Goal: Information Seeking & Learning: Learn about a topic

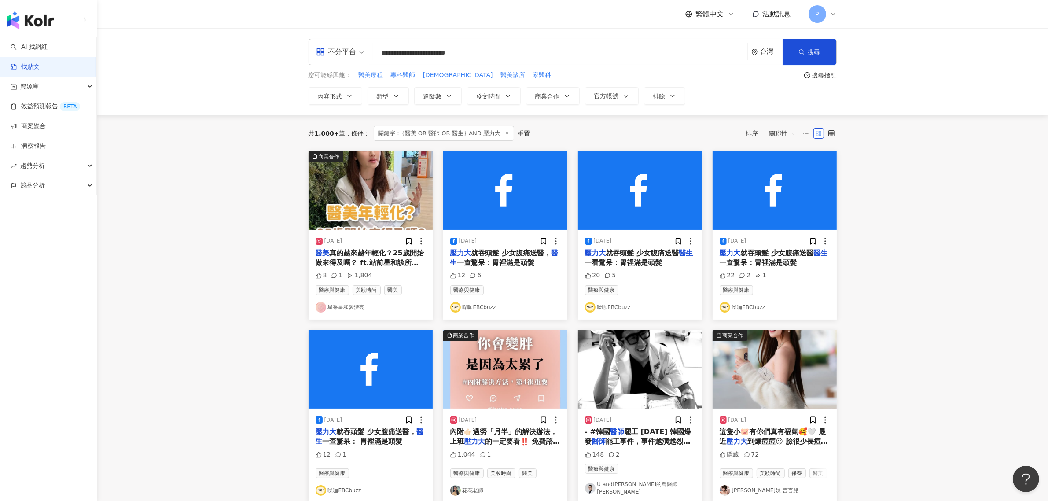
drag, startPoint x: 509, startPoint y: 53, endPoint x: 218, endPoint y: 87, distance: 293.2
click at [220, 87] on div "**********" at bounding box center [572, 71] width 951 height 87
type input "*********"
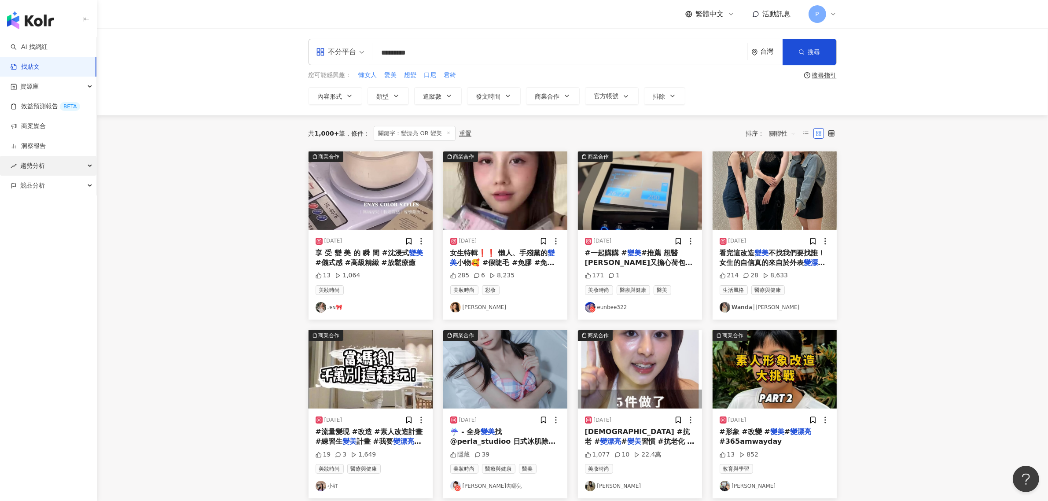
click at [62, 162] on div "趨勢分析" at bounding box center [48, 166] width 96 height 20
click at [66, 245] on div "競品分析" at bounding box center [48, 245] width 96 height 20
click at [61, 190] on link "Hashtag 排行" at bounding box center [41, 185] width 40 height 9
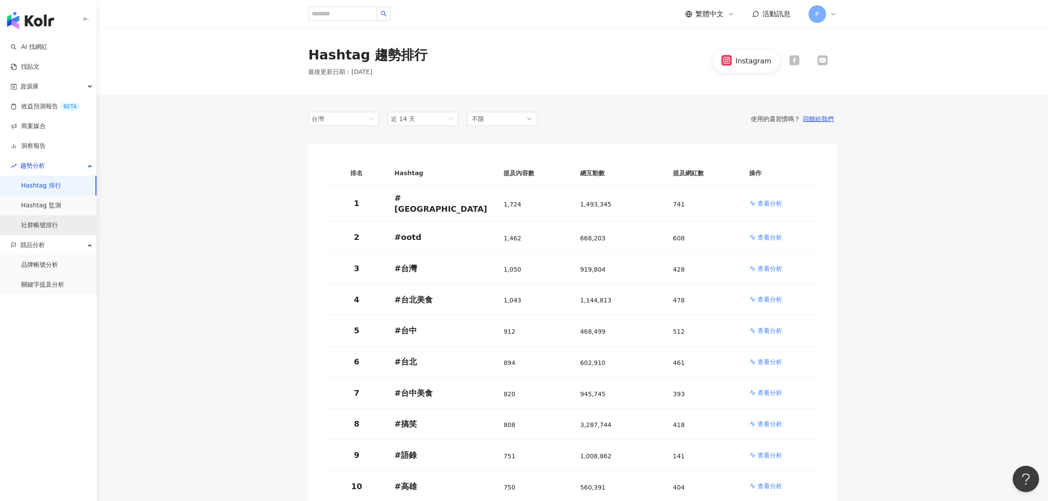
click at [58, 221] on link "社群帳號排行" at bounding box center [39, 225] width 37 height 9
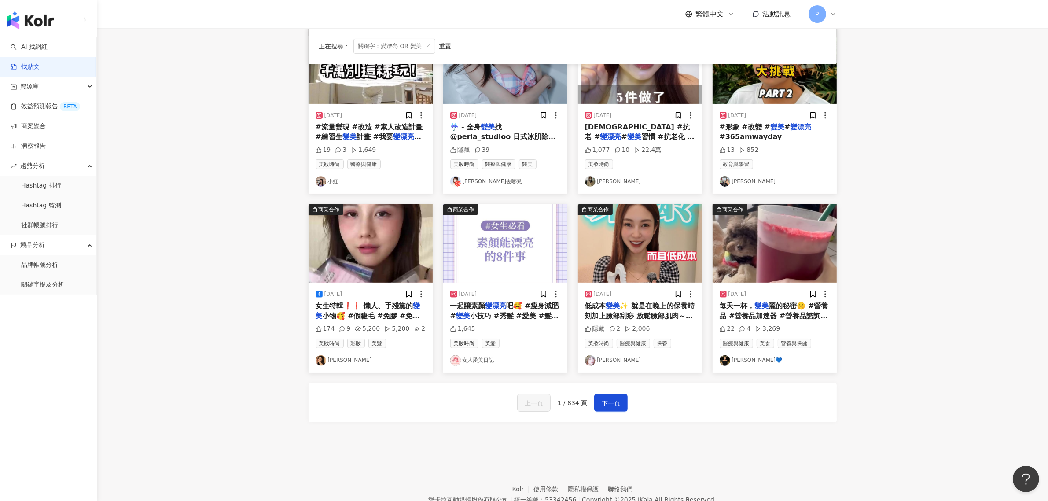
scroll to position [330, 0]
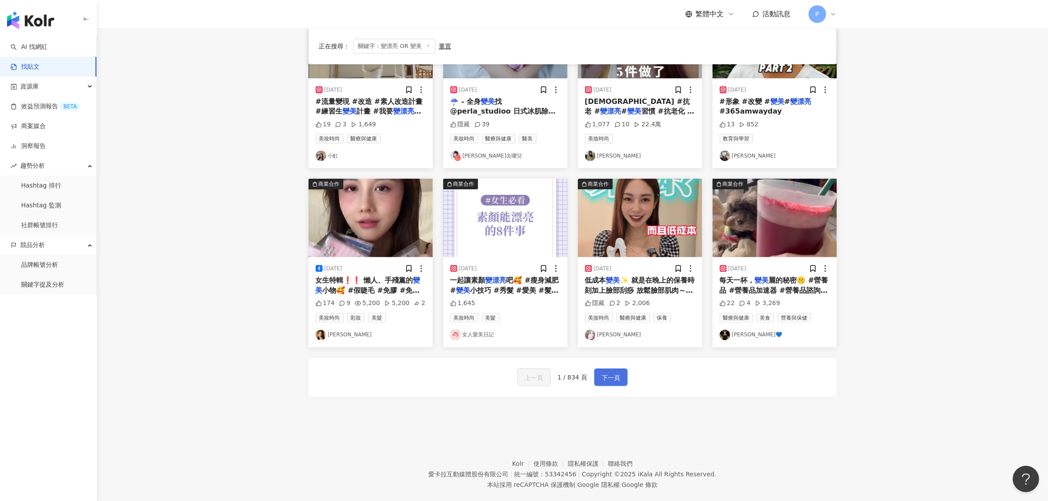
click at [614, 381] on span "下一頁" at bounding box center [611, 377] width 18 height 11
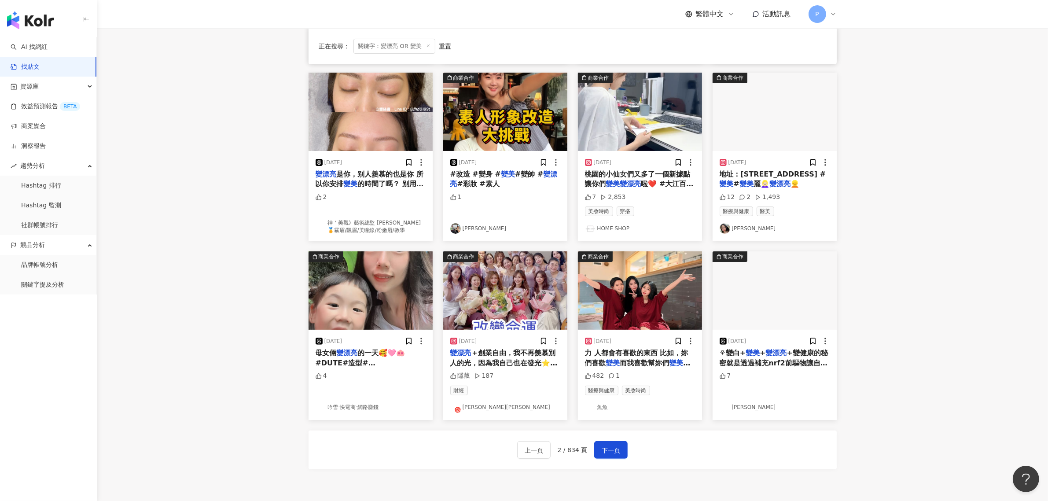
scroll to position [275, 0]
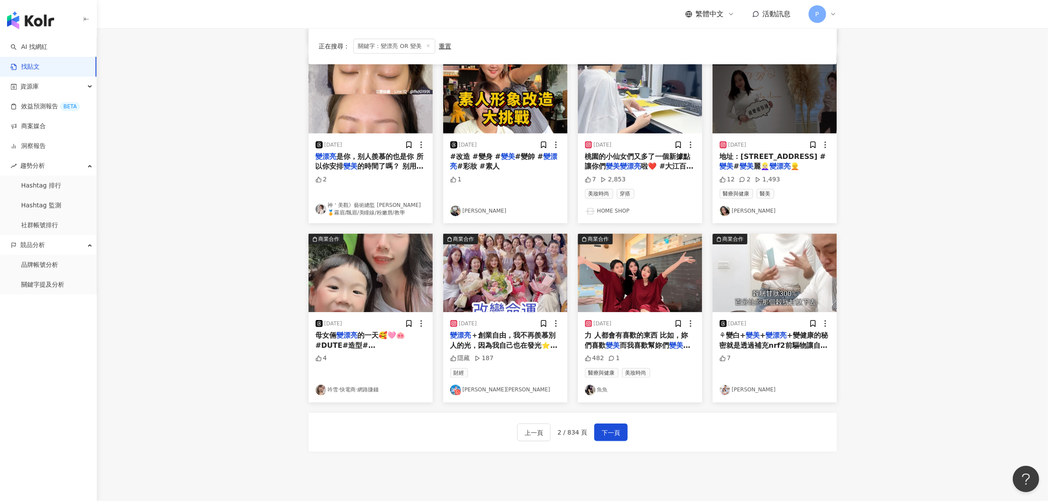
click at [634, 469] on div "[DATE] 沒事多喝水 多喝水沒事 #原來保養這麼簡單 #跟著[PERSON_NAME]姐兒 變美 變瘦 變漂亮 32 2 1,138 美妝時尚 醫療與健康…" at bounding box center [572, 174] width 528 height 597
click at [621, 344] on span "而我喜歡幫妳們" at bounding box center [644, 345] width 49 height 8
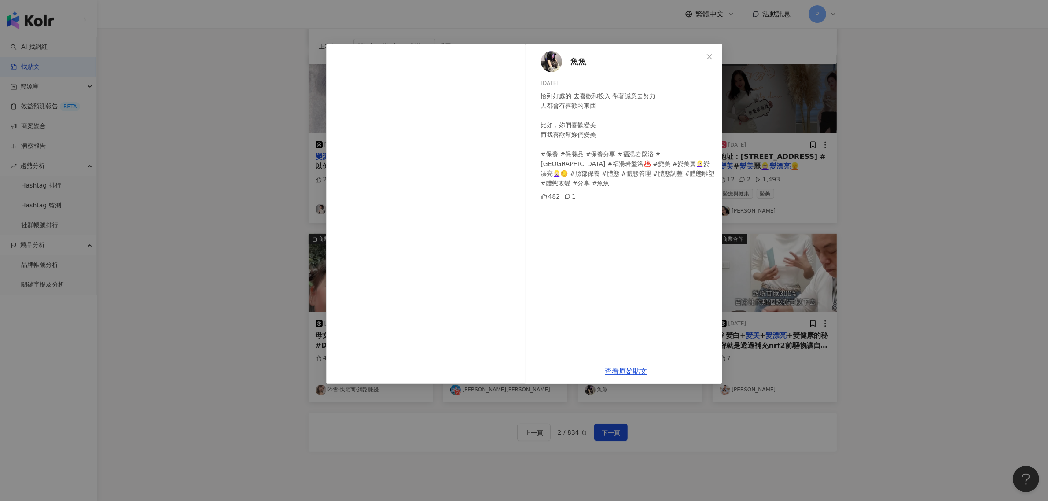
click at [714, 456] on div "魚魚 [DATE] 恰到好處的 去喜歡和投入帶著誠意去努力 人都會有喜歡的東西 比如，妳們喜歡變美 而我喜歡幫妳們變美 #保養 #保養品 #保養分享 #福湯…" at bounding box center [524, 250] width 1048 height 501
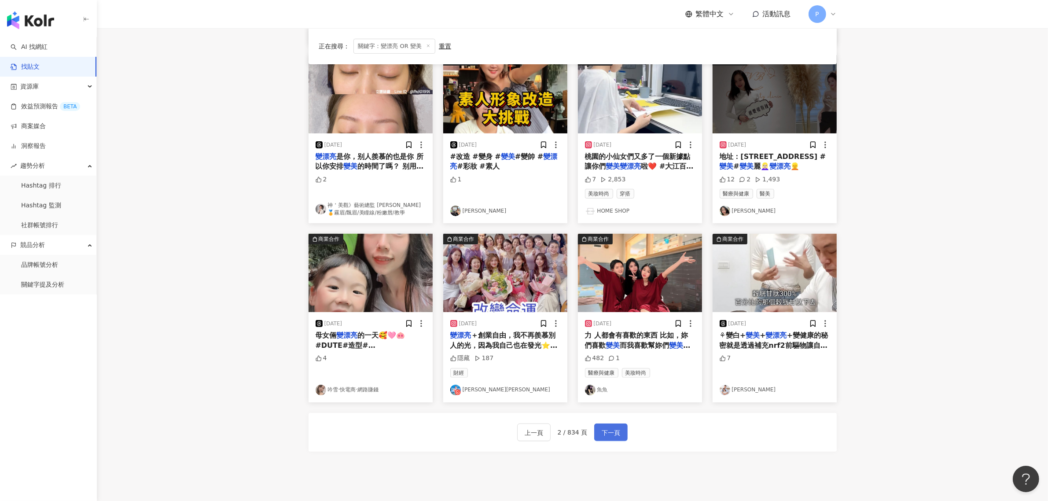
click at [599, 428] on button "下一頁" at bounding box center [610, 432] width 33 height 18
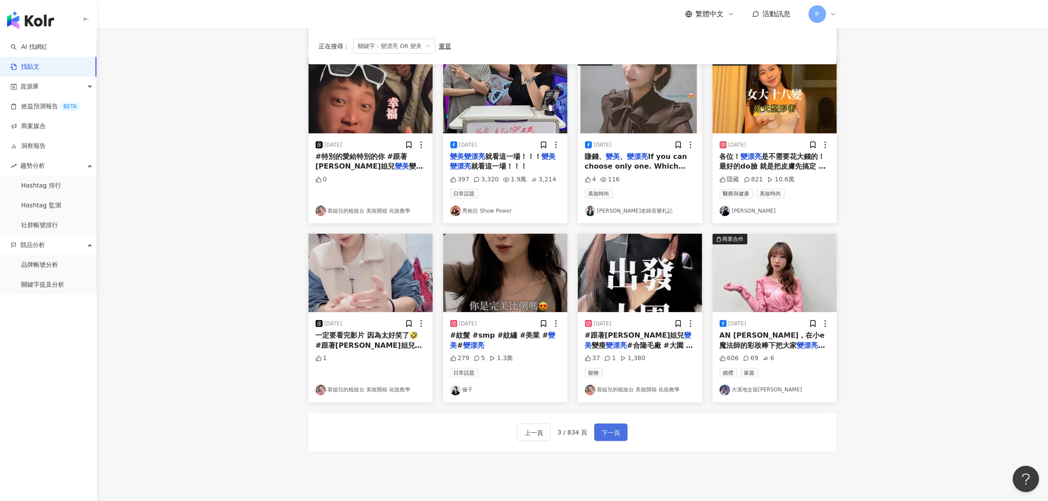
click at [615, 432] on span "下一頁" at bounding box center [611, 432] width 18 height 11
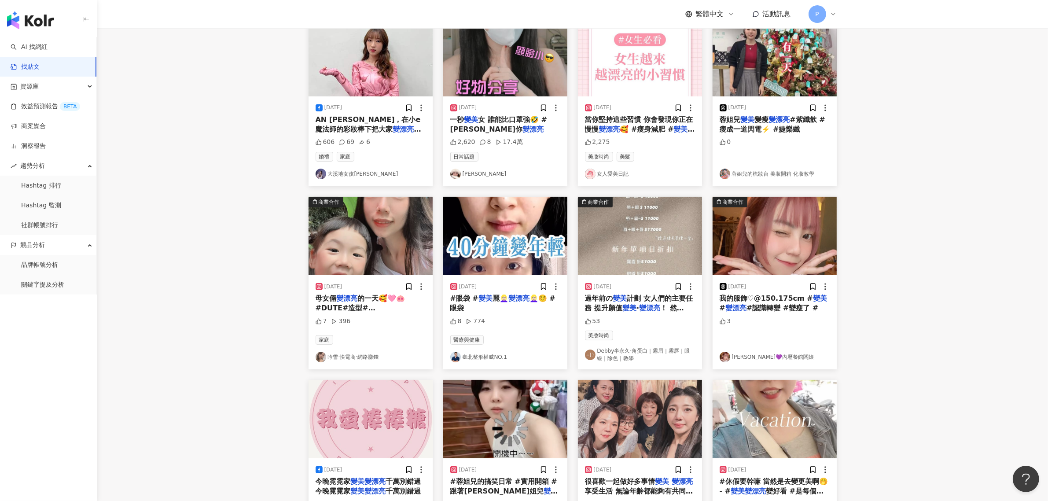
scroll to position [0, 0]
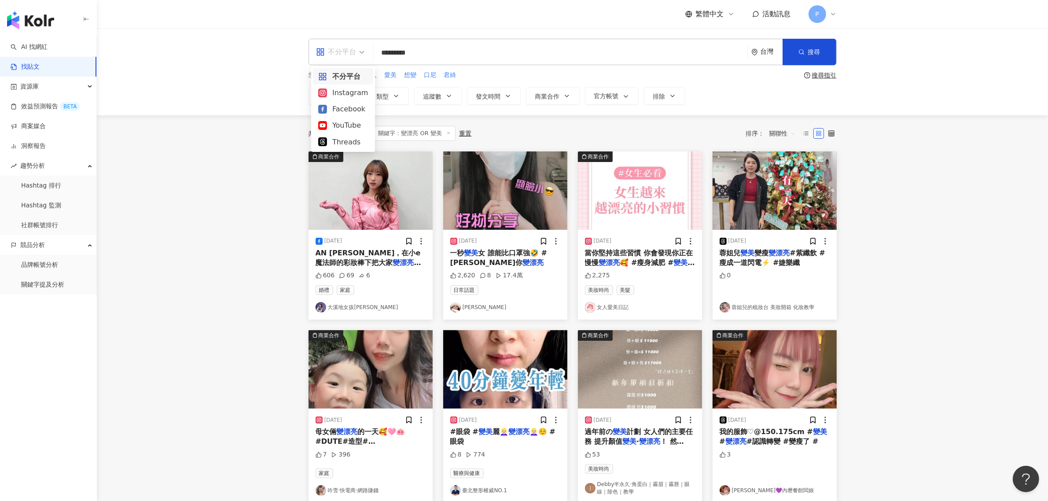
click at [330, 52] on div "不分平台" at bounding box center [336, 52] width 40 height 14
click at [335, 141] on div "Threads" at bounding box center [343, 141] width 50 height 11
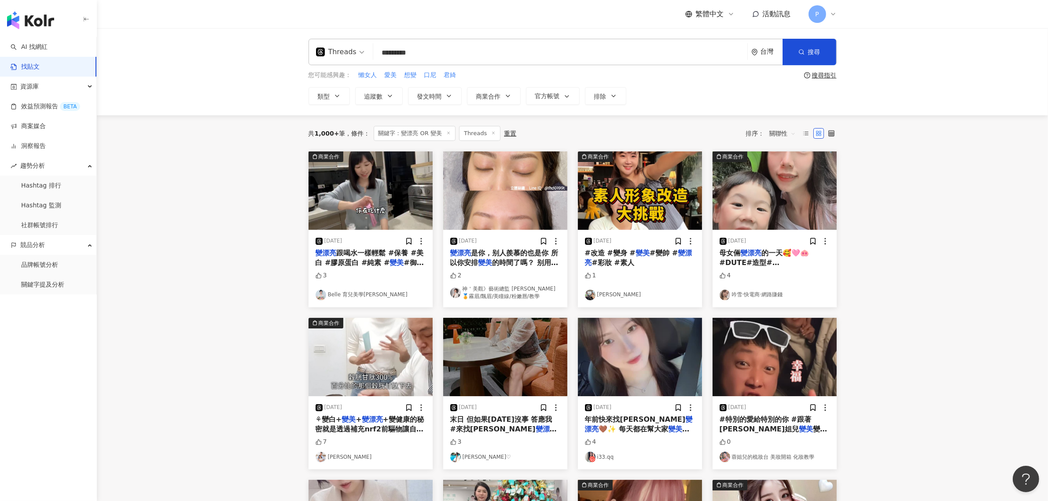
click at [493, 264] on span "的時間了嗎？ 别用沒時間來耽誤你" at bounding box center [504, 267] width 108 height 18
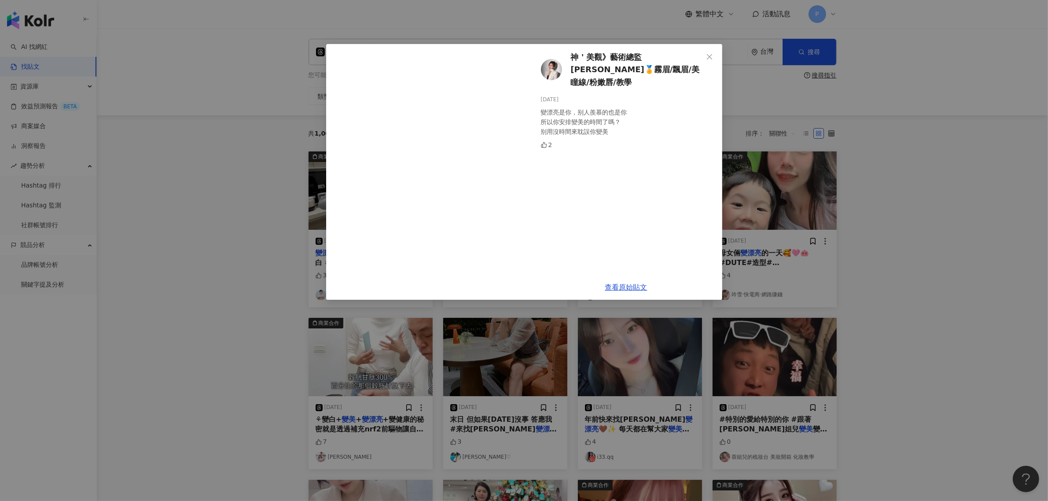
click at [903, 248] on div "神＇美觀》藝術總監 [PERSON_NAME]🏅霧眉/飄眉/美瞳線/粉嫩唇/教學 [DATE] 變漂亮是你，别人羨慕的也是你 所以你安排變美的時間了嗎？ 别用…" at bounding box center [524, 250] width 1048 height 501
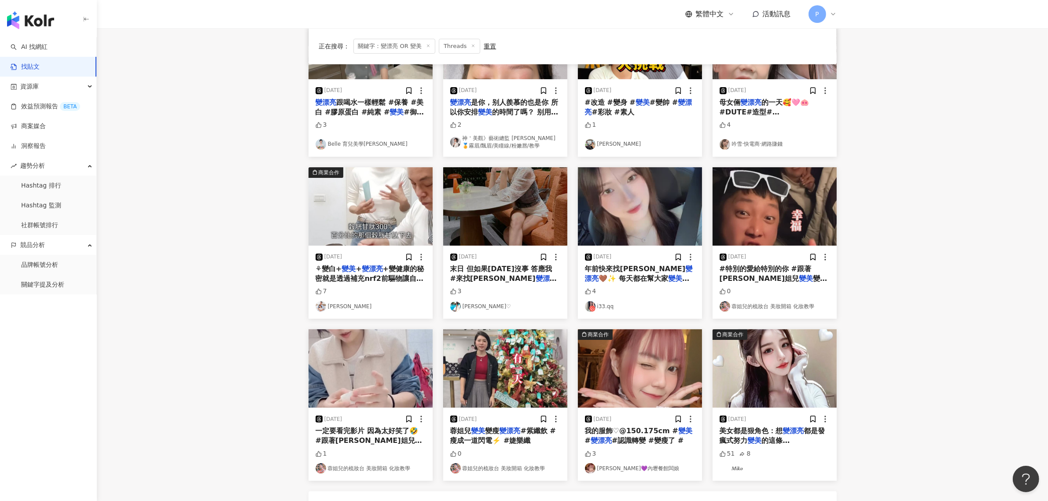
scroll to position [165, 0]
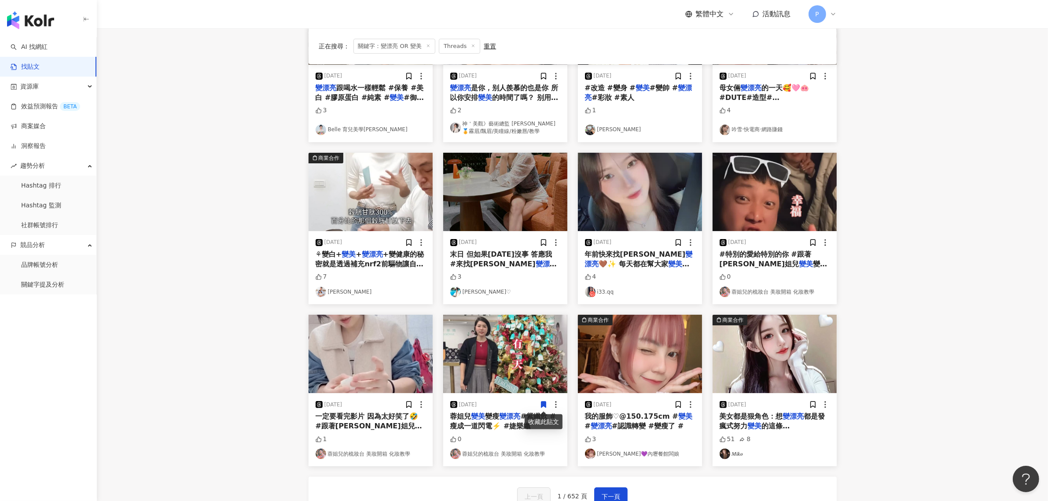
drag, startPoint x: 254, startPoint y: 381, endPoint x: 254, endPoint y: 351, distance: 29.9
click at [254, 381] on main "Threads ********* 台灣 搜尋 您可能感興趣： 懶女人 愛美 想變 口尼 君綺 搜尋指引 類型 追蹤數 發文時間 商業合作 官方帳號 排除 正…" at bounding box center [572, 200] width 951 height 674
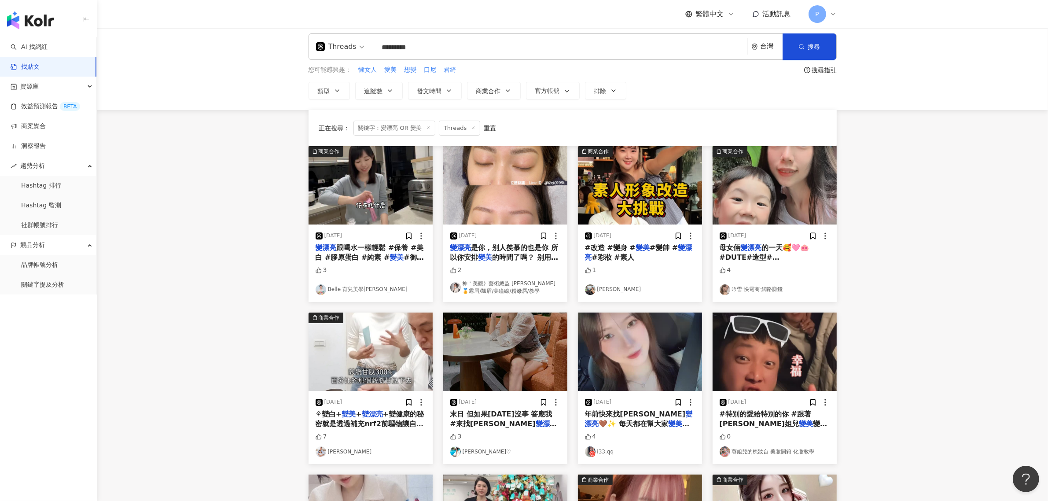
scroll to position [0, 0]
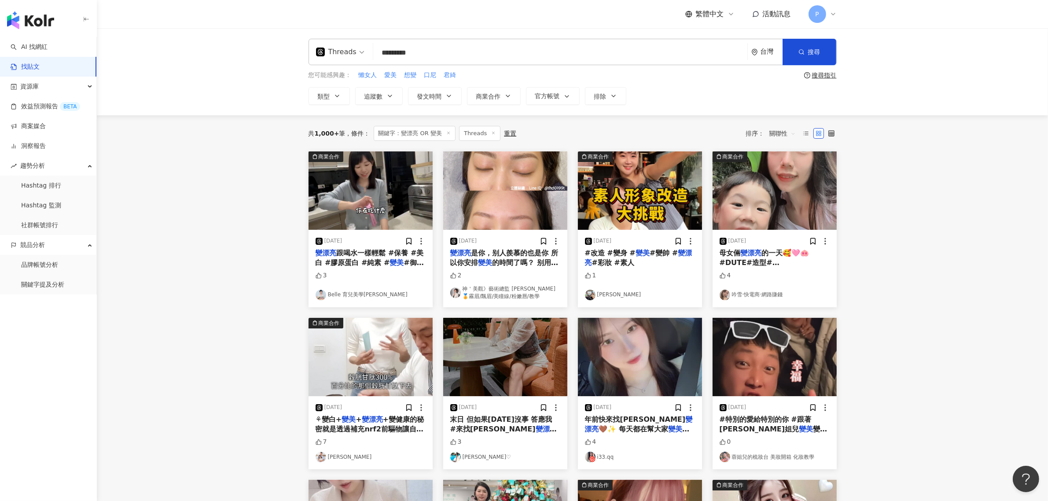
click at [779, 128] on span "關聯性" at bounding box center [782, 133] width 26 height 14
click at [786, 165] on div "互動數" at bounding box center [783, 166] width 25 height 10
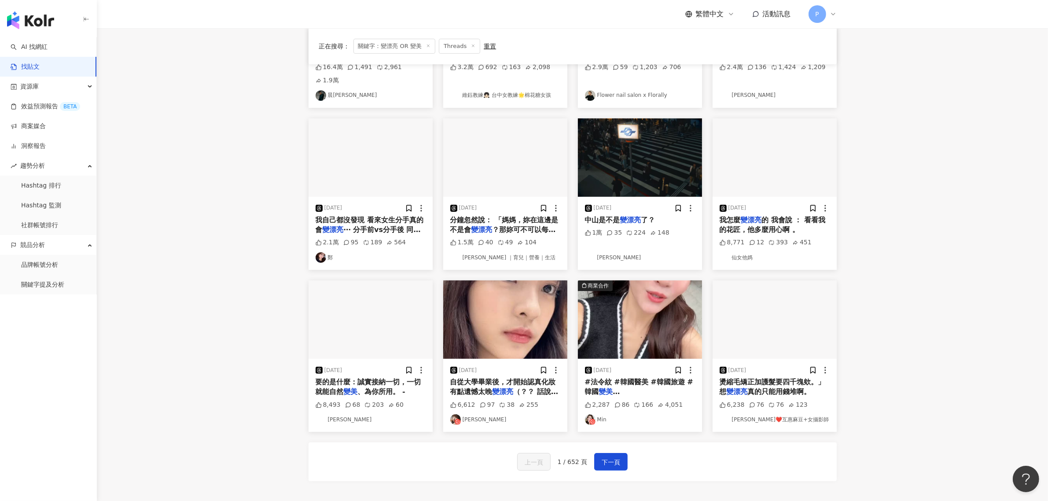
scroll to position [220, 0]
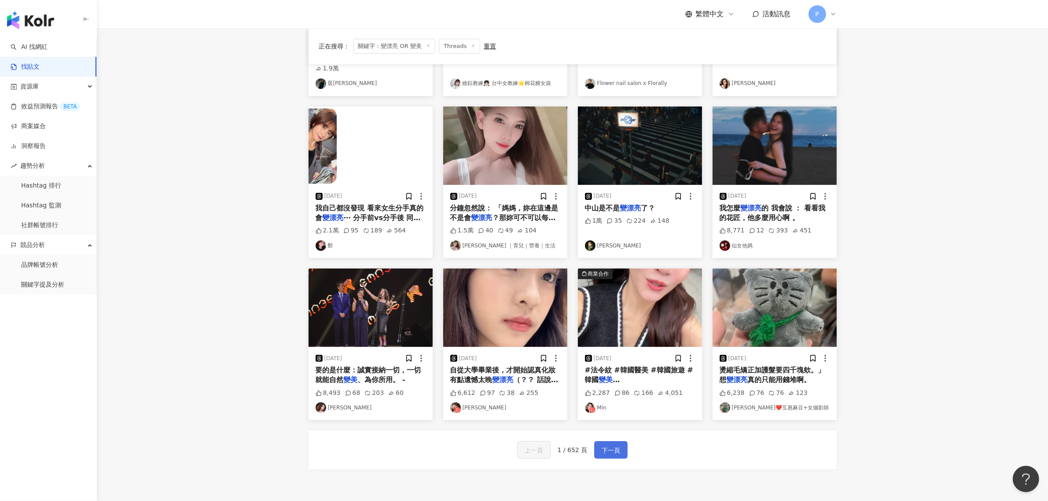
click at [612, 445] on span "下一頁" at bounding box center [611, 450] width 18 height 11
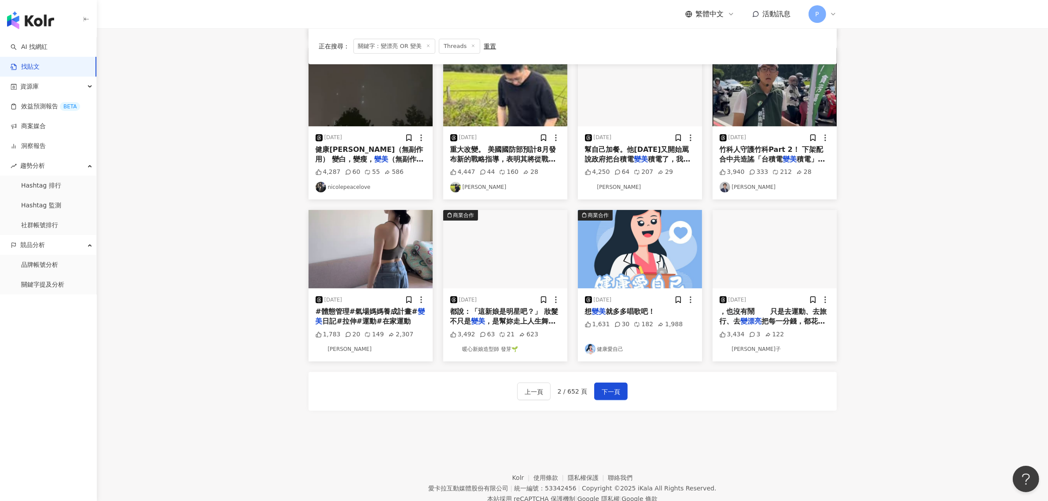
scroll to position [275, 0]
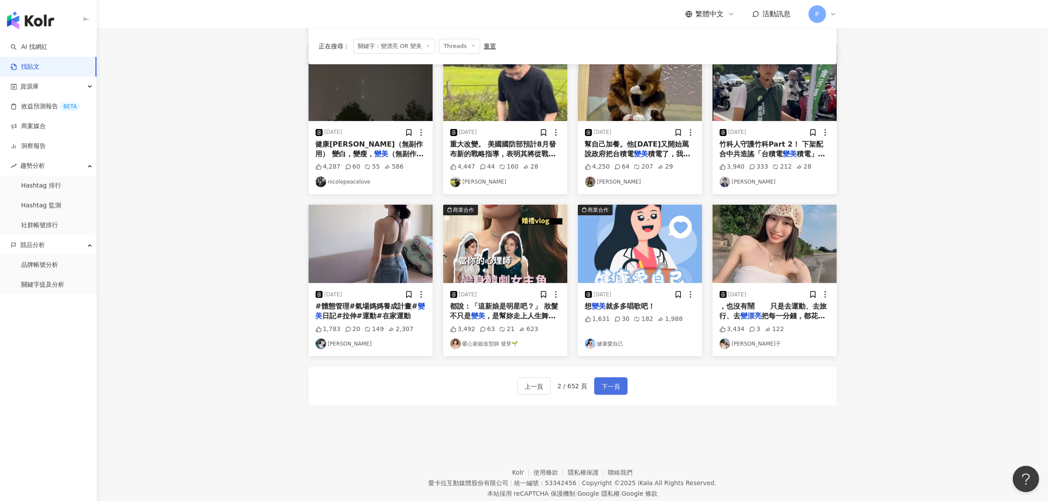
click at [603, 381] on span "下一頁" at bounding box center [611, 386] width 18 height 11
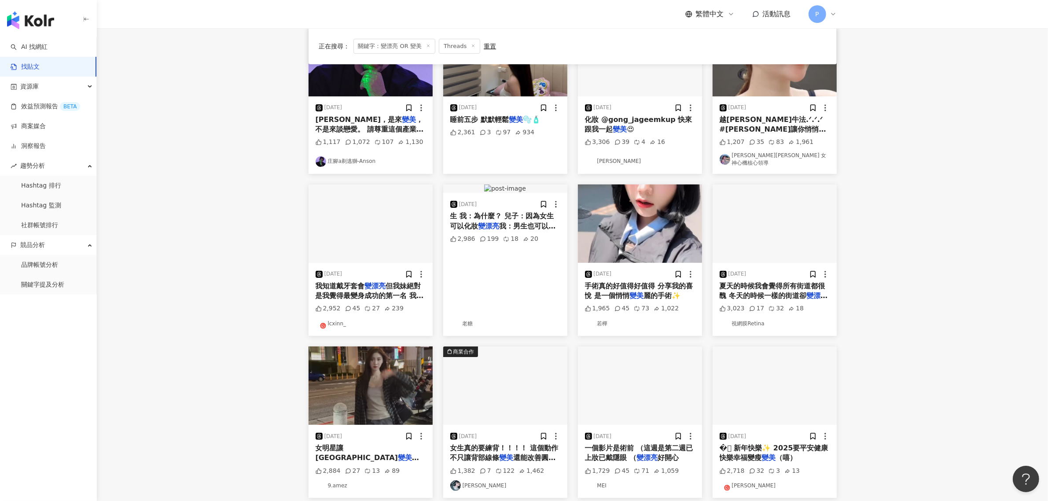
scroll to position [3, 0]
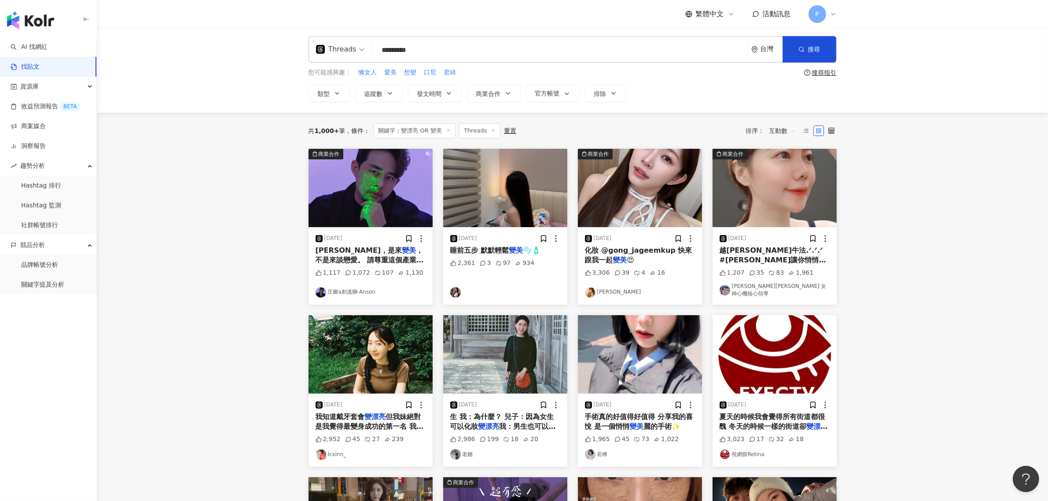
click at [464, 253] on span "睡前五步 默默輕鬆" at bounding box center [479, 250] width 59 height 8
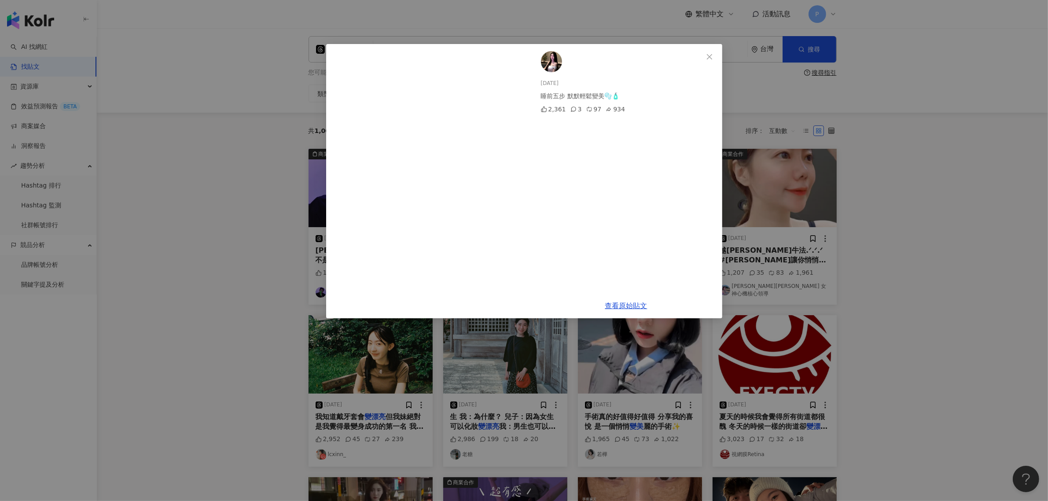
click at [172, 218] on div "[DATE] 睡前五步 默默輕鬆變美🫧🧴 2,361 3 97 934 查看原始貼文" at bounding box center [524, 250] width 1048 height 501
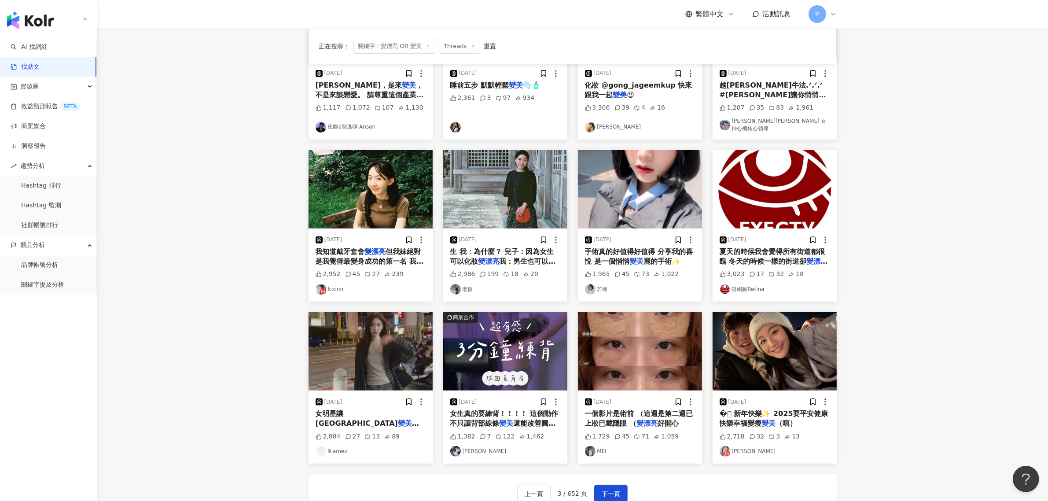
scroll to position [223, 0]
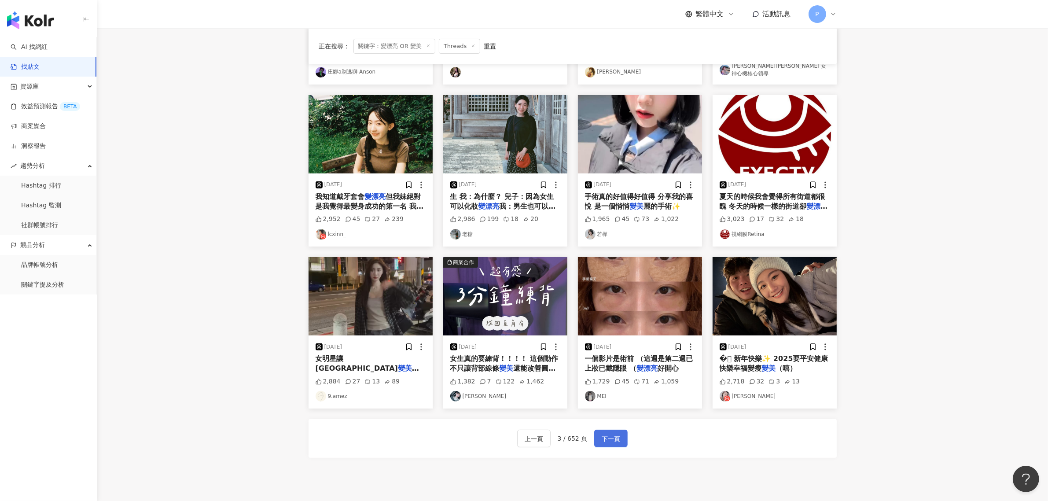
click at [602, 433] on span "下一頁" at bounding box center [611, 438] width 18 height 11
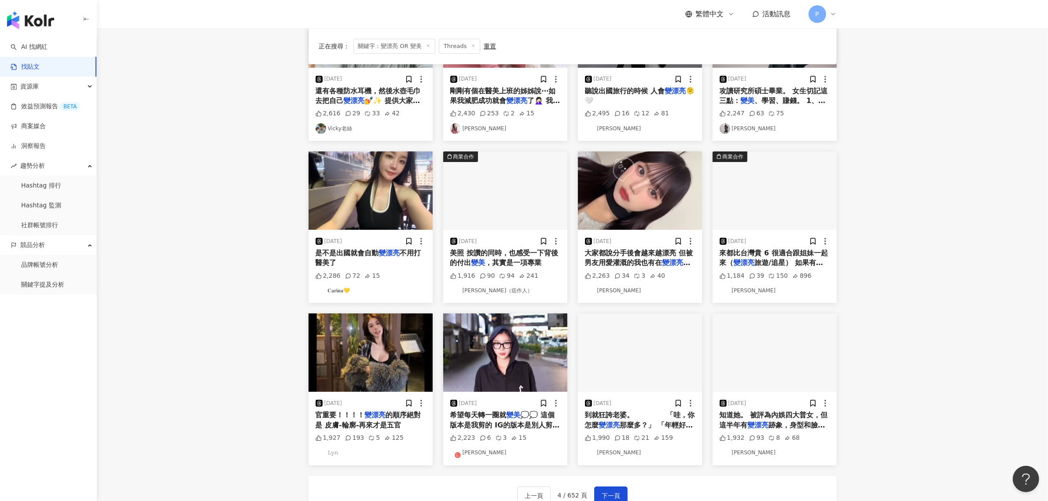
scroll to position [217, 0]
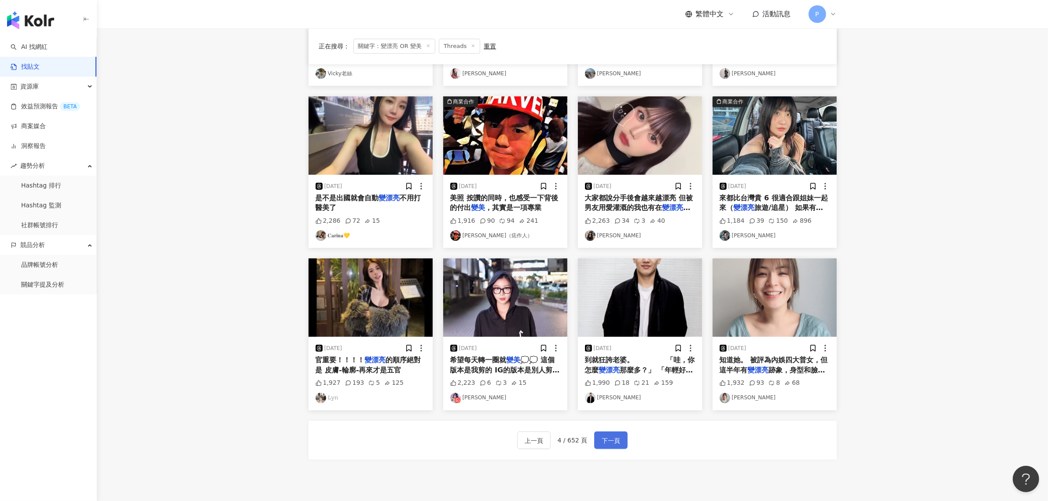
click at [614, 438] on span "下一頁" at bounding box center [611, 440] width 18 height 11
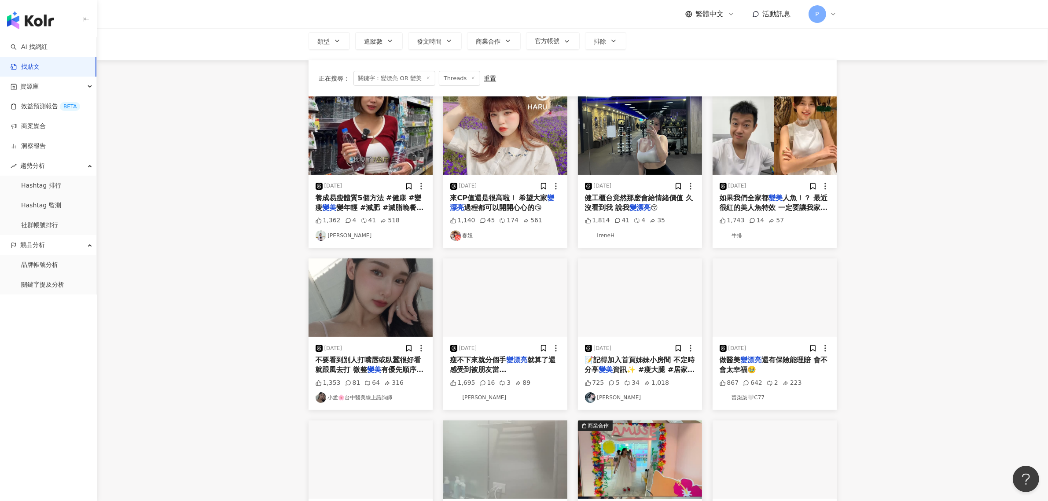
scroll to position [165, 0]
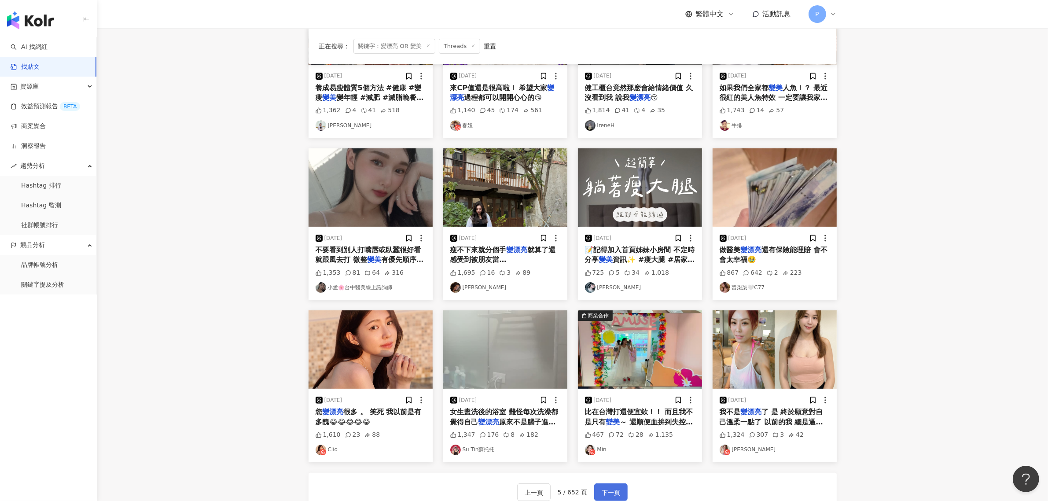
click at [606, 493] on span "下一頁" at bounding box center [611, 492] width 18 height 11
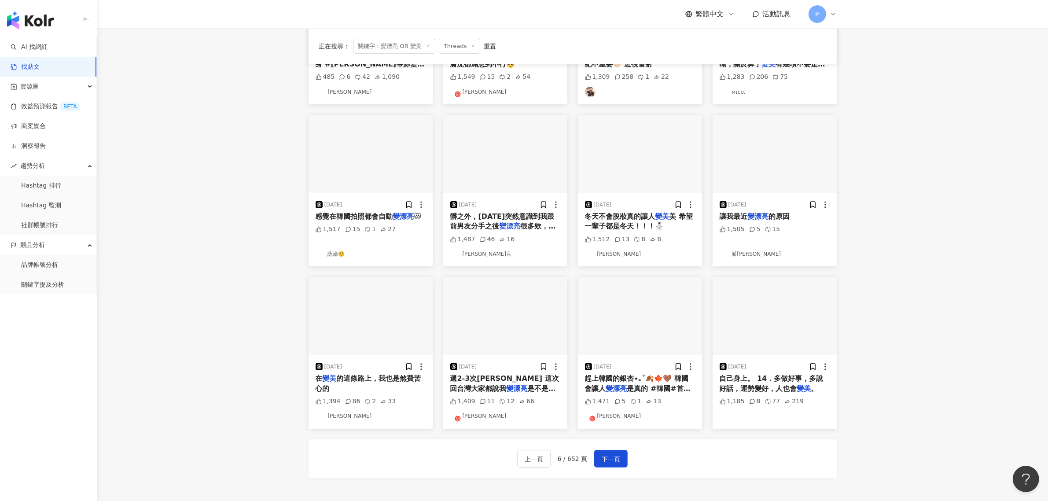
scroll to position [220, 0]
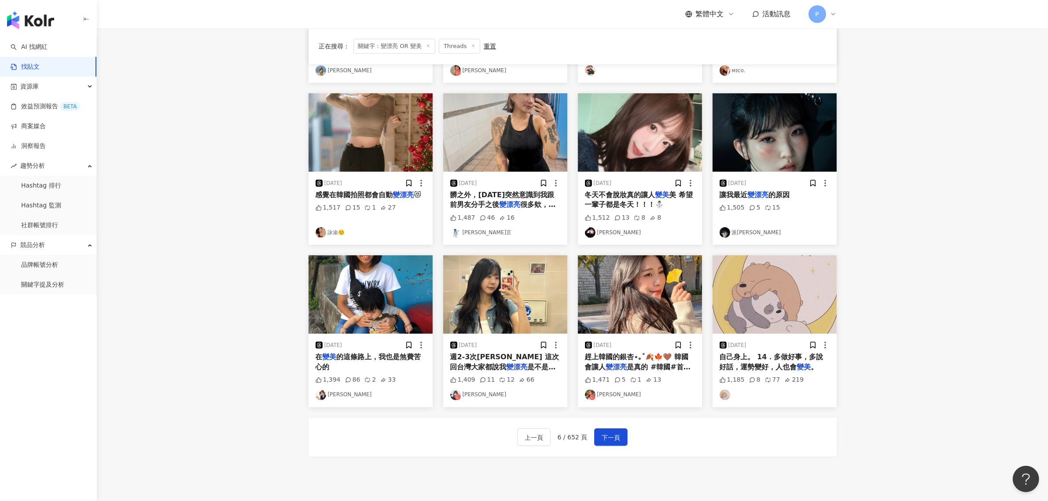
click at [742, 192] on span "讓我最近" at bounding box center [733, 195] width 28 height 8
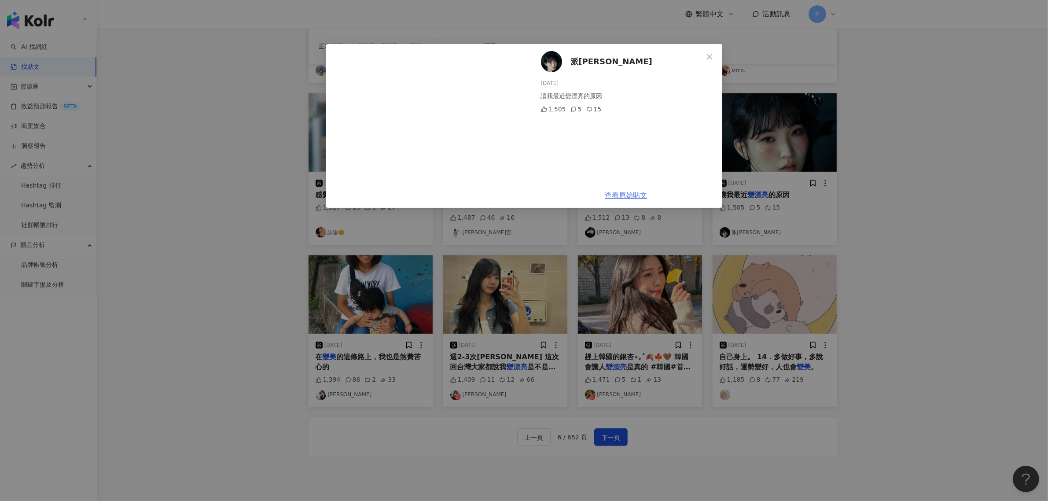
click at [618, 194] on link "查看原始貼文" at bounding box center [626, 195] width 42 height 8
click at [883, 228] on div "派[PERSON_NAME] [DATE] 讓我最近變漂亮的原因 1,505 5 15 查看原始貼文" at bounding box center [524, 250] width 1048 height 501
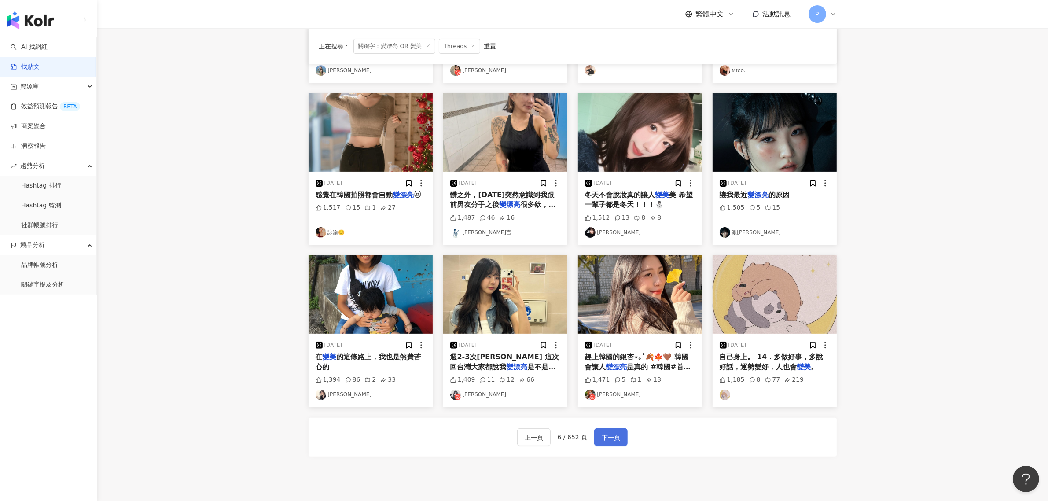
click at [613, 437] on span "下一頁" at bounding box center [611, 437] width 18 height 11
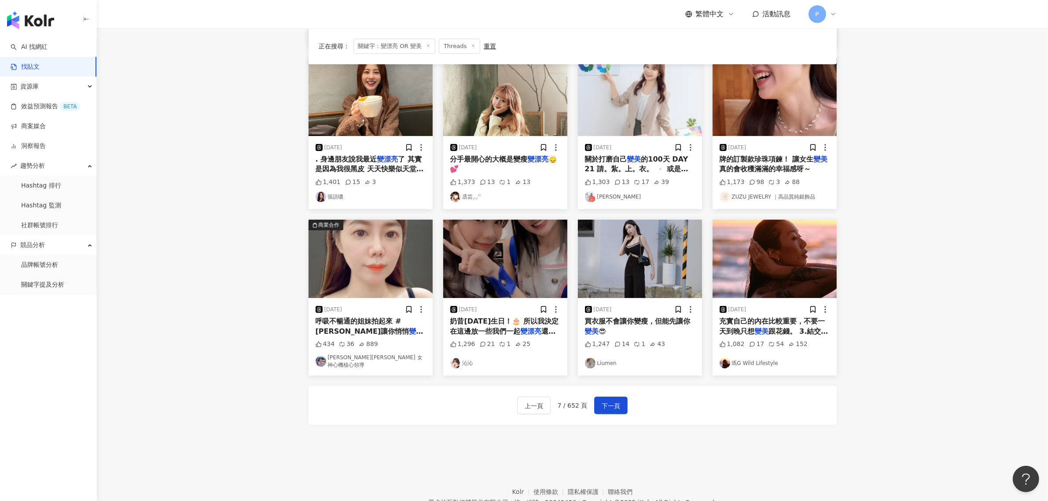
scroll to position [275, 0]
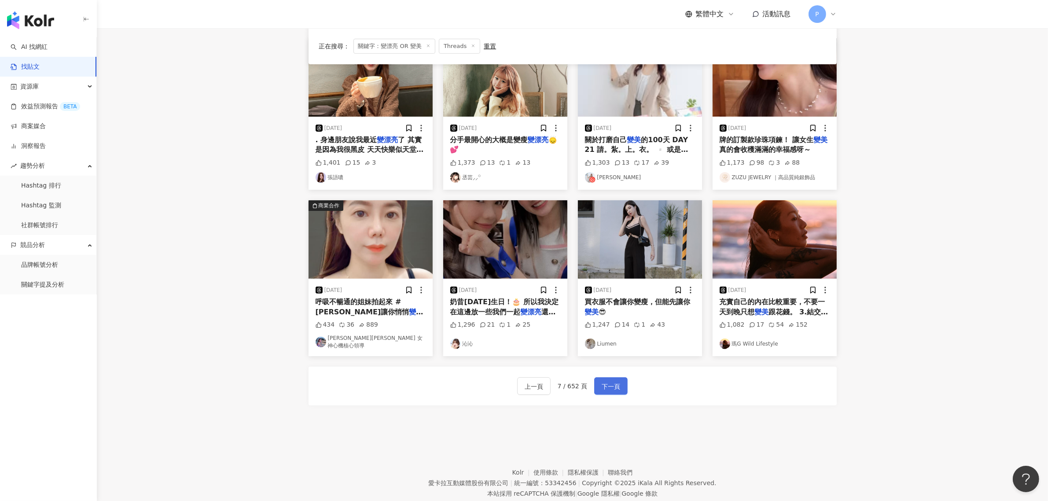
click at [606, 381] on span "下一頁" at bounding box center [611, 386] width 18 height 11
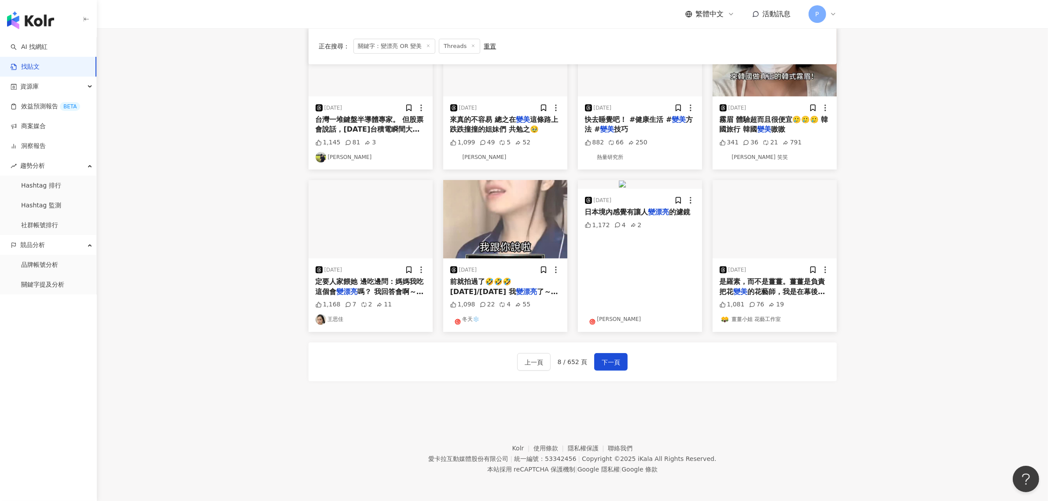
scroll to position [0, 0]
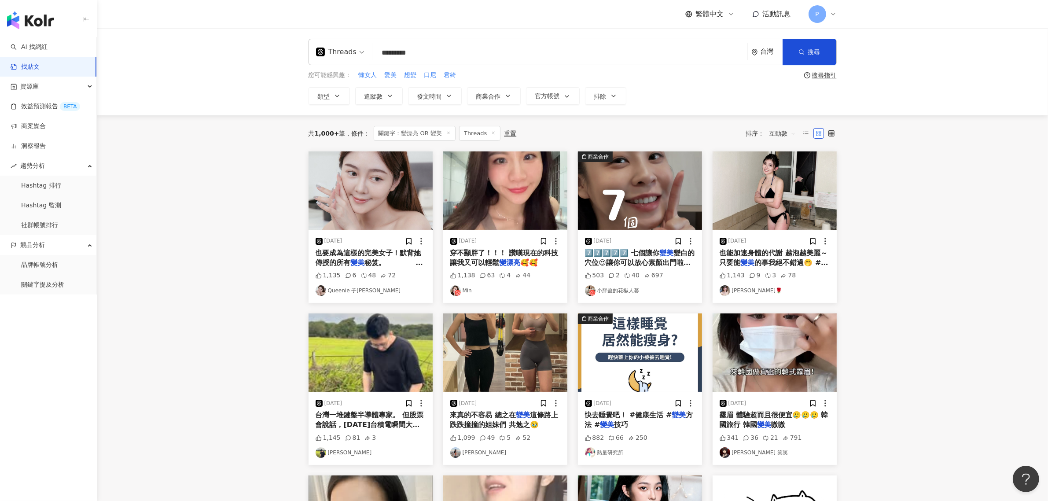
click at [350, 256] on span "也要成為這樣的完美女子！默背她傳授的所有" at bounding box center [368, 258] width 106 height 18
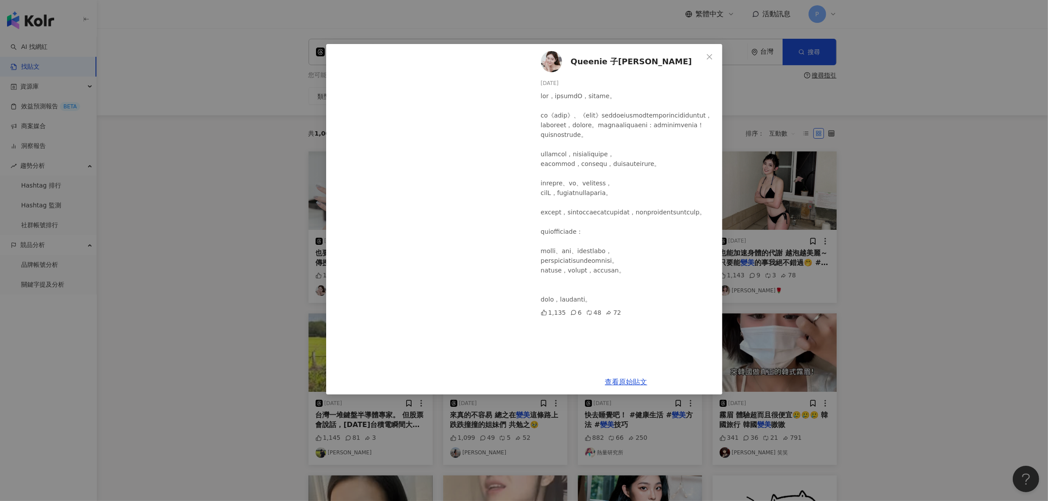
click at [897, 213] on div "Queenie 子翎 [DATE] 1,135 6 48 72 查看原始貼文" at bounding box center [524, 250] width 1048 height 501
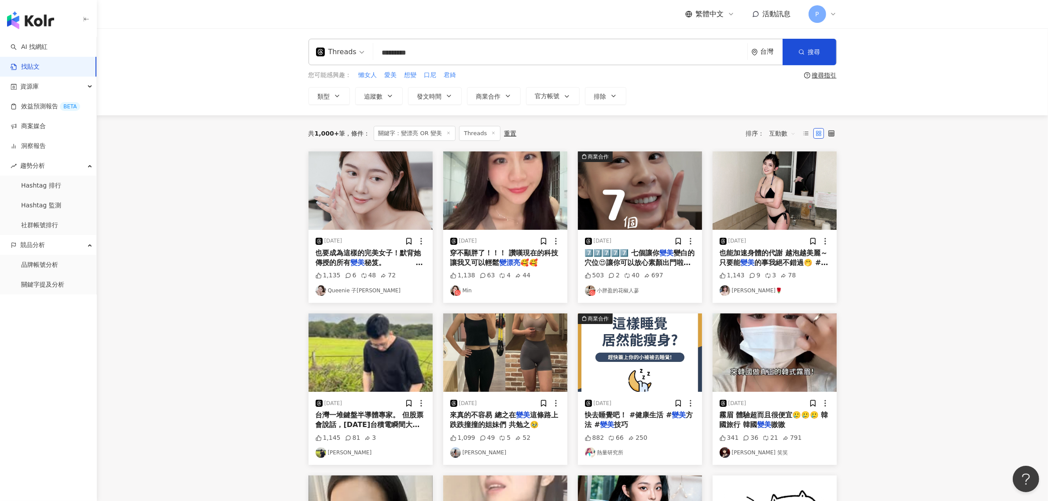
click at [624, 256] on span "7️⃣7️⃣7️⃣7️⃣7️⃣ 七個讓你" at bounding box center [622, 253] width 75 height 8
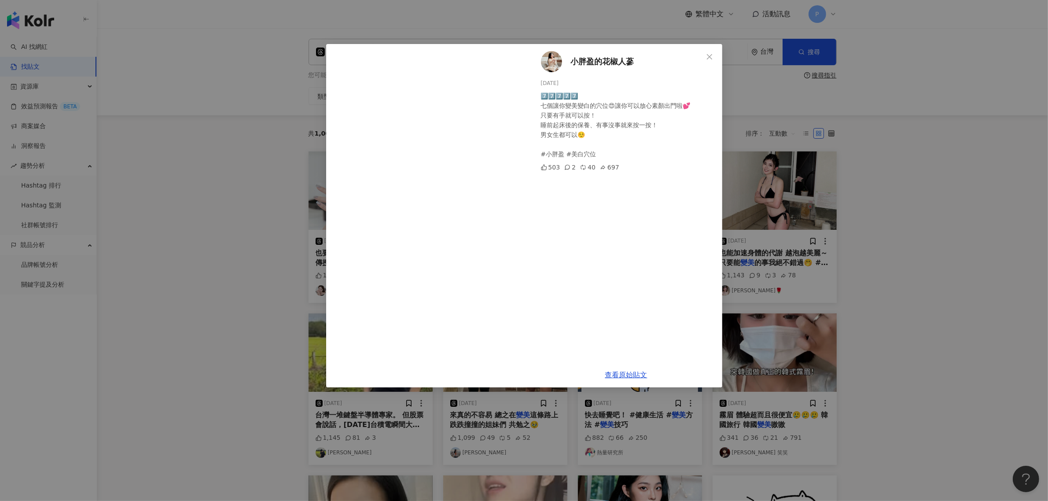
click at [856, 238] on div "小胖盈的花椒人蔘 [DATE] 7️⃣7️⃣7️⃣7️⃣7️⃣ 七個讓你變美變白的穴位😍讓你可以放心素顏出門啦💕 只要有手就可以按！ 睡前起床後的保養、有事沒…" at bounding box center [524, 250] width 1048 height 501
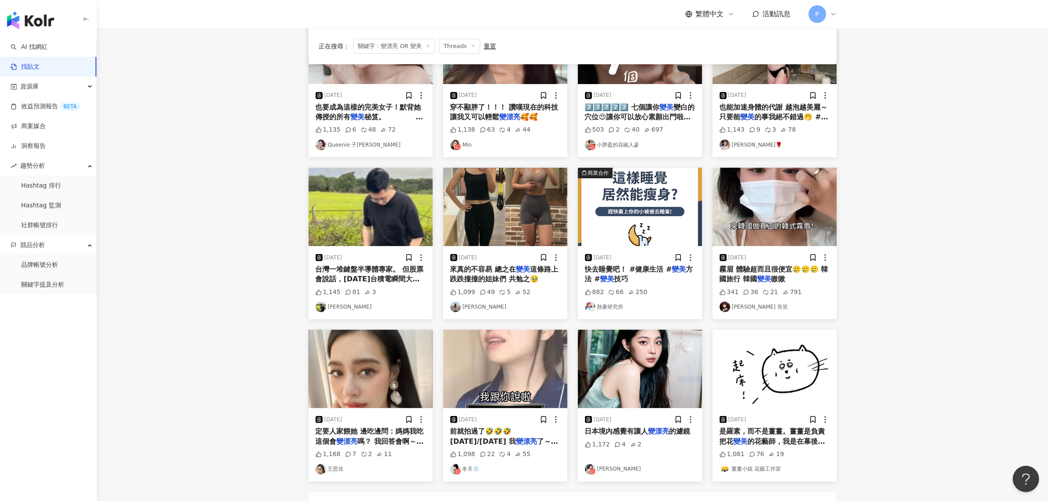
scroll to position [165, 0]
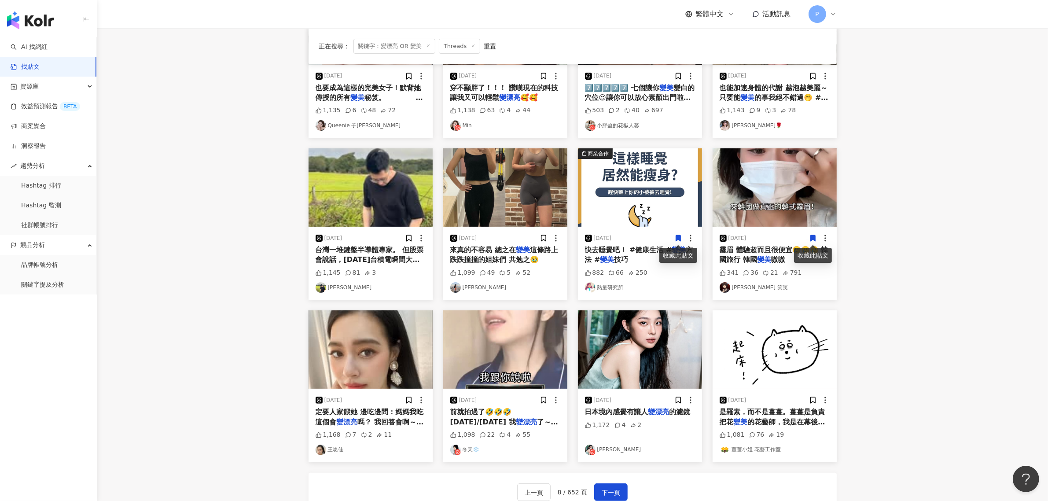
click at [889, 205] on main "Threads ********* 台灣 搜尋 您可能感興趣： 懶女人 愛美 想變 口尼 君綺 搜尋指引 類型 追蹤數 發文時間 商業合作 官方帳號 排除 正…" at bounding box center [572, 198] width 951 height 670
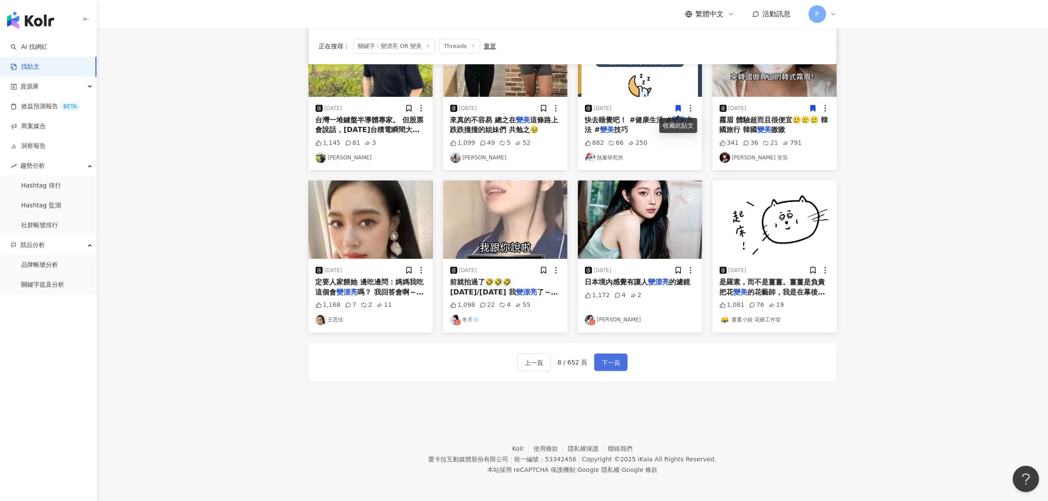
click at [613, 360] on span "下一頁" at bounding box center [611, 362] width 18 height 11
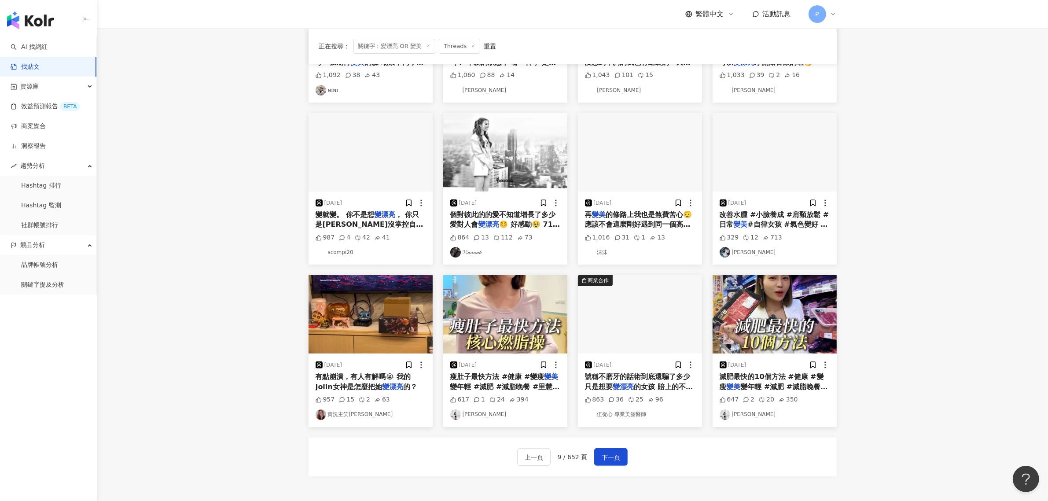
scroll to position [220, 0]
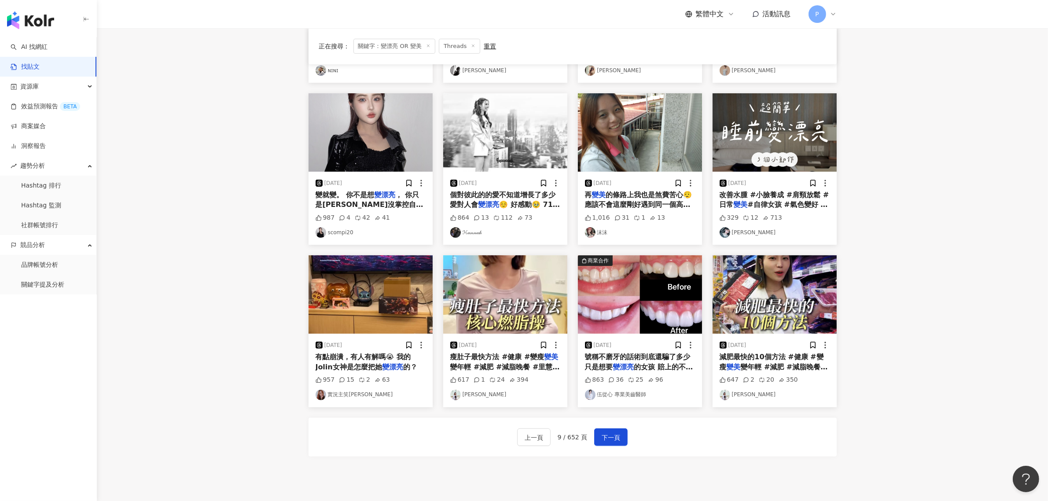
click at [351, 367] on span "有點崩潰，有人有解嗎😭 我的Jolin女神是怎麼把她" at bounding box center [362, 361] width 95 height 18
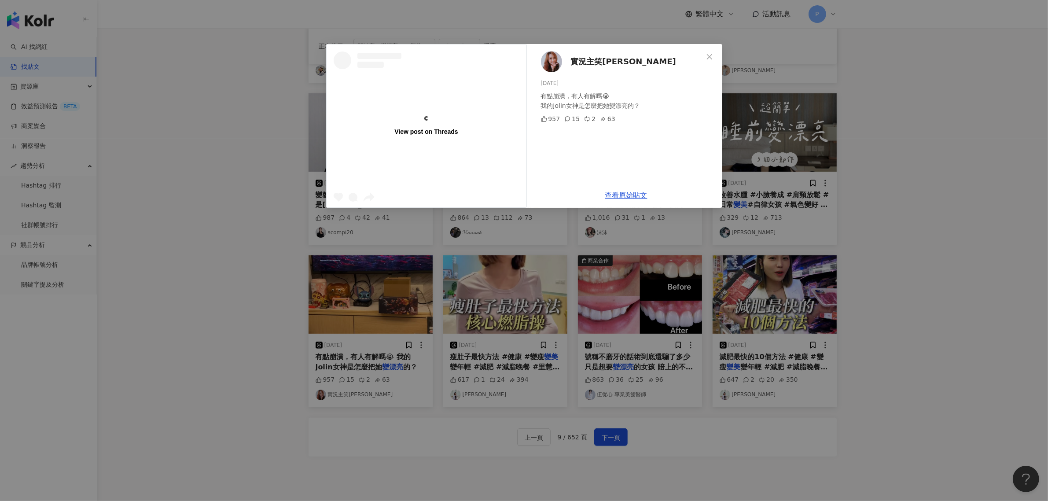
drag, startPoint x: 879, startPoint y: 249, endPoint x: 865, endPoint y: 259, distance: 17.0
click at [879, 249] on div "View post on Threads 實況主笑笑[PERSON_NAME] [DATE] 有點崩潰，有人有解嗎😭 我的Jolin女神是怎麼把她變漂亮的？ …" at bounding box center [524, 250] width 1048 height 501
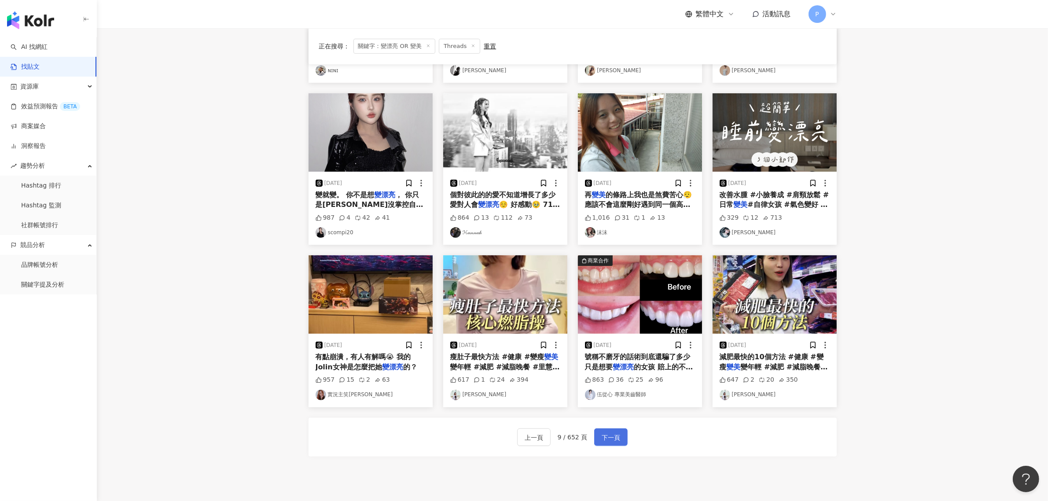
click at [608, 437] on span "下一頁" at bounding box center [611, 437] width 18 height 11
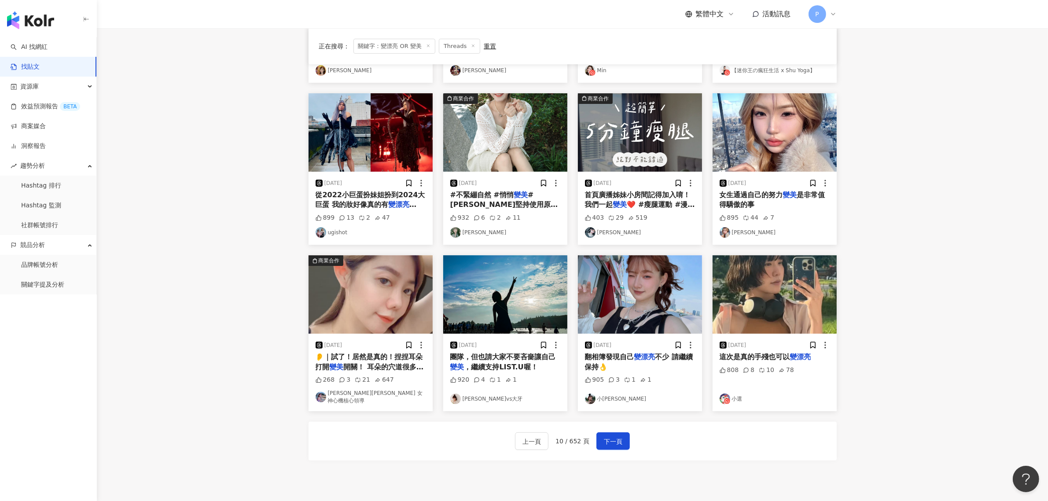
click at [381, 359] on span "👂｜試了！居然是真的！捏捏耳朵打開" at bounding box center [368, 361] width 107 height 18
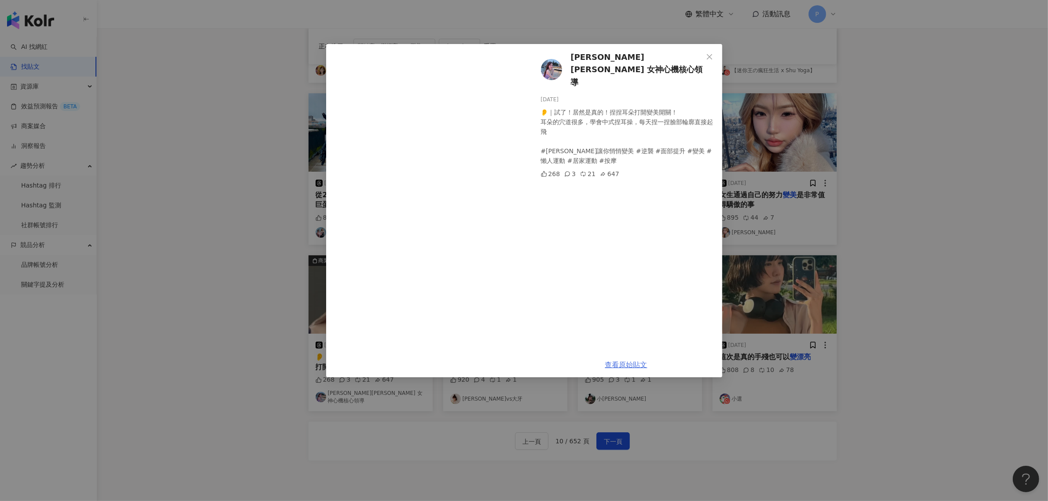
click at [631, 365] on link "查看原始貼文" at bounding box center [626, 364] width 42 height 8
click at [206, 200] on div "[PERSON_NAME][PERSON_NAME] 女神心機核心領導 [DATE] 👂｜試了！居然是真的！捏捏耳朵打開變美開關！ 耳朵的穴道很多，學會中式捏…" at bounding box center [524, 250] width 1048 height 501
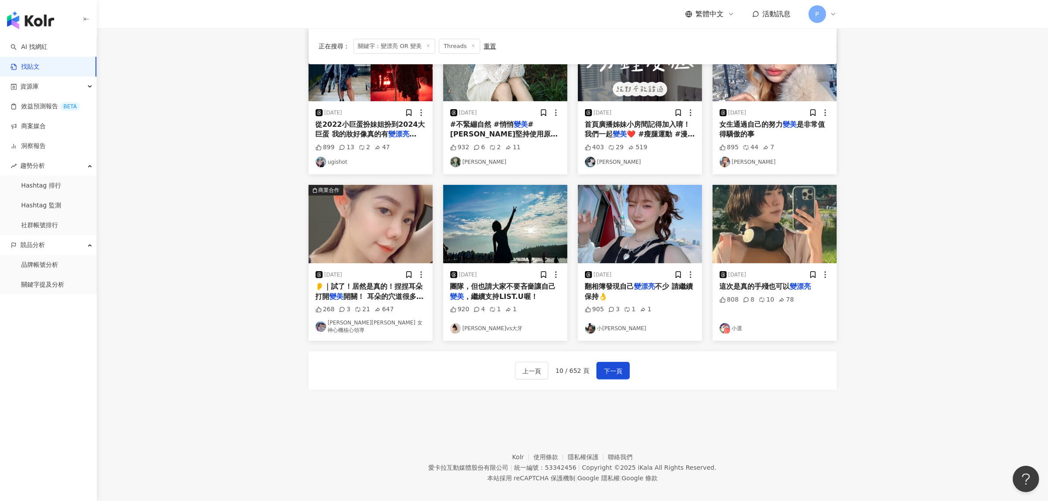
scroll to position [295, 0]
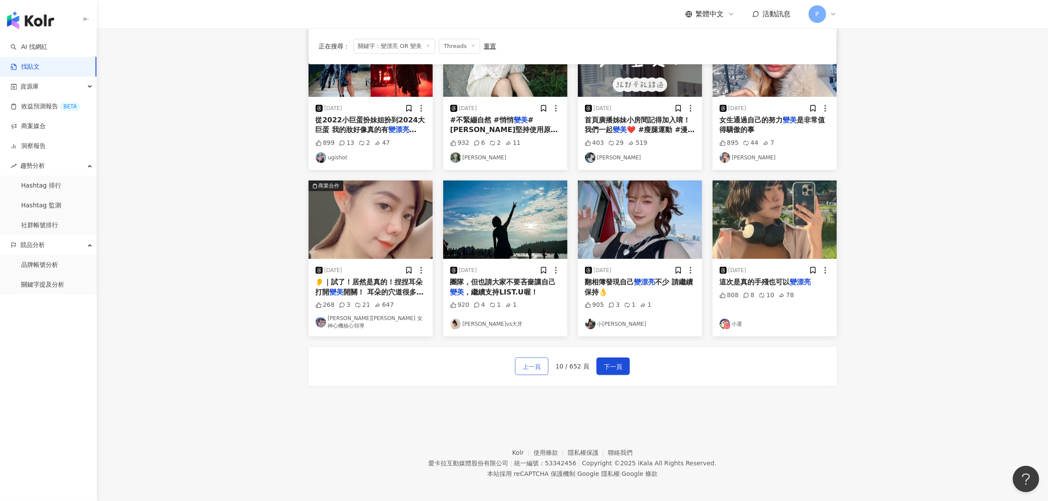
click at [529, 362] on span "上一頁" at bounding box center [531, 366] width 18 height 11
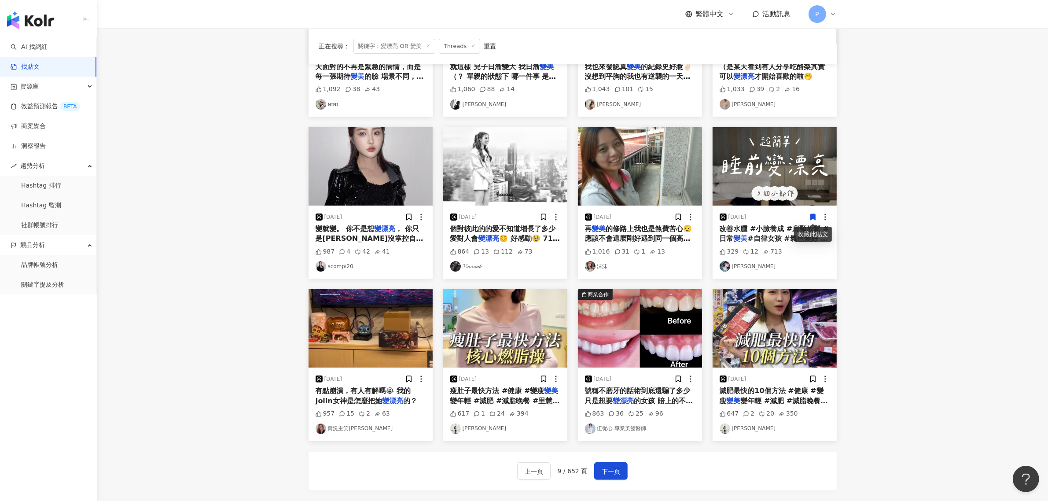
scroll to position [275, 0]
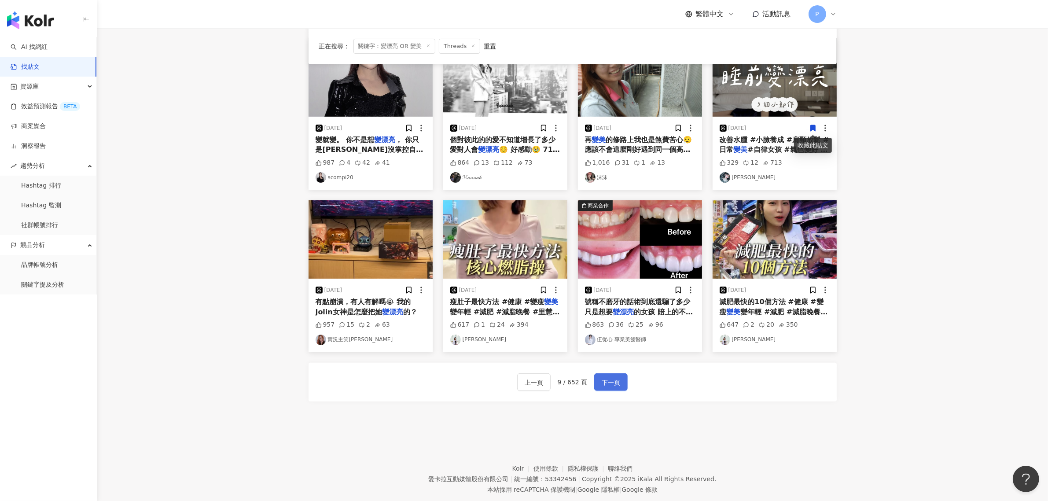
click at [619, 375] on button "下一頁" at bounding box center [610, 382] width 33 height 18
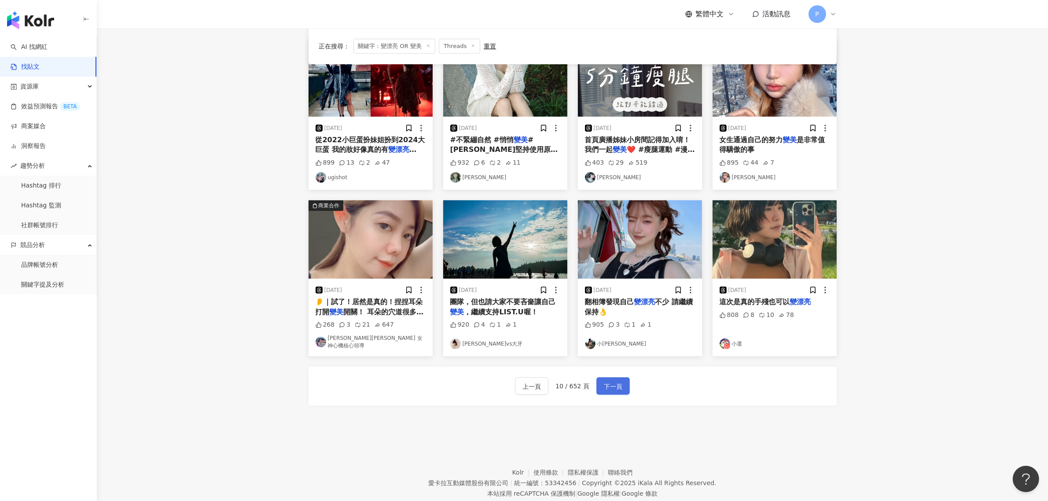
click at [619, 377] on button "下一頁" at bounding box center [612, 386] width 33 height 18
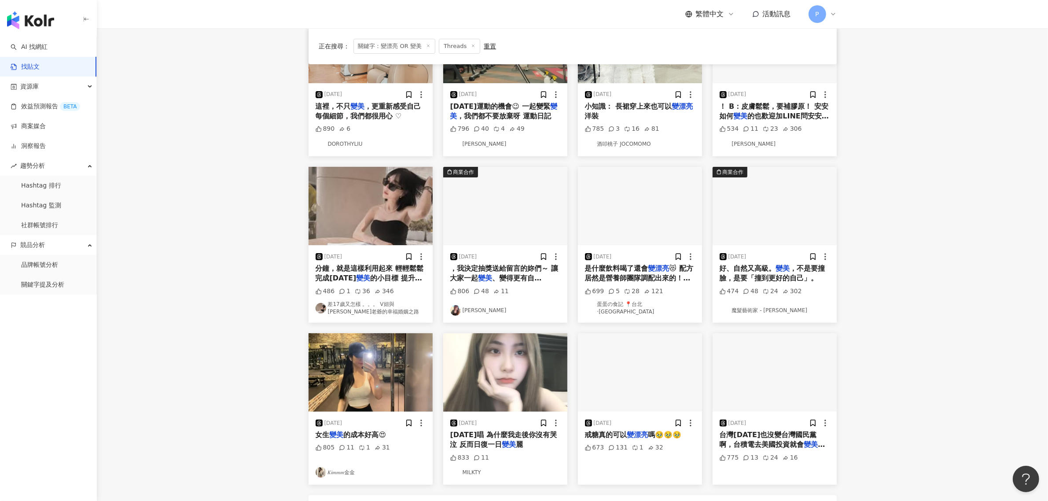
scroll to position [165, 0]
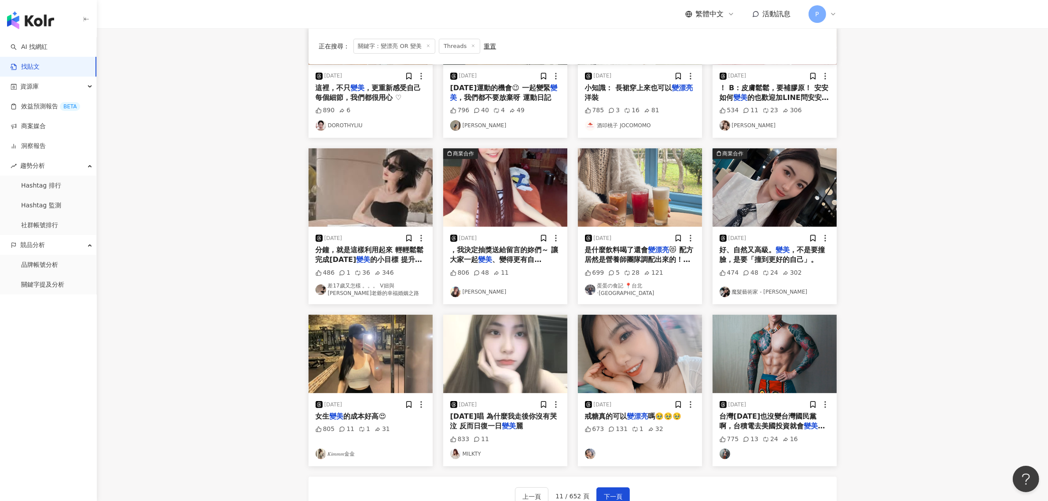
click at [630, 249] on span "是什麼飲料喝了還會" at bounding box center [616, 250] width 63 height 8
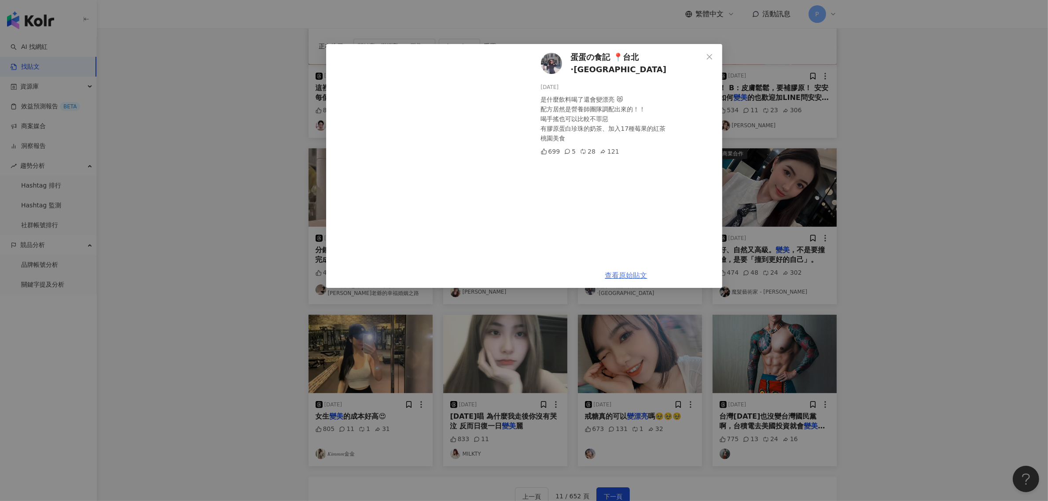
click at [625, 276] on link "查看原始貼文" at bounding box center [626, 275] width 42 height 8
click at [918, 315] on div "蛋蛋の食記 📍台北·新北美食 [DATE] 是什麼飲料喝了還會變漂亮 😻 配方居然是營養師團隊調配出來的！！ 喝手搖也可以比較不罪惡 有膠原蛋白珍珠的奶茶、加…" at bounding box center [524, 250] width 1048 height 501
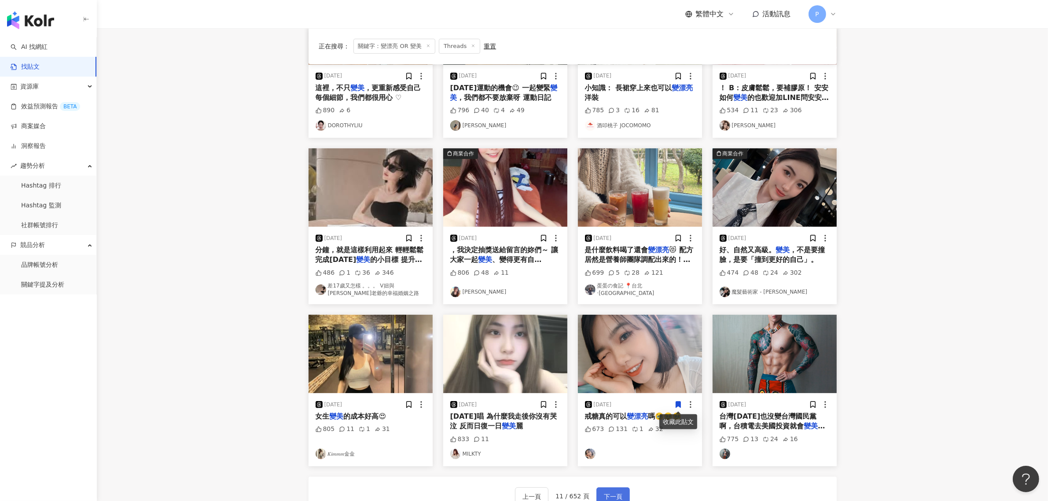
click at [609, 495] on span "下一頁" at bounding box center [613, 496] width 18 height 11
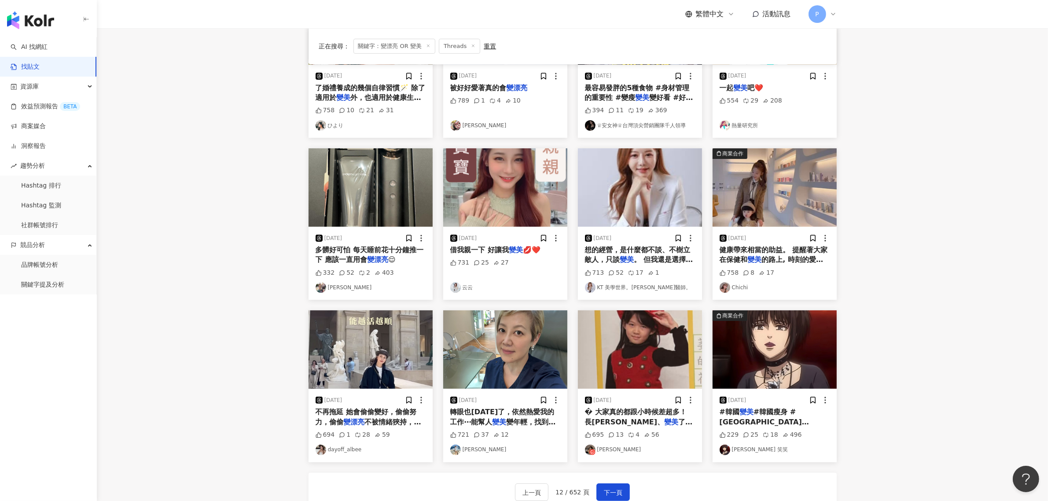
click at [652, 259] on span "。 但我還是選擇發聲， 因為我比誰" at bounding box center [639, 264] width 108 height 18
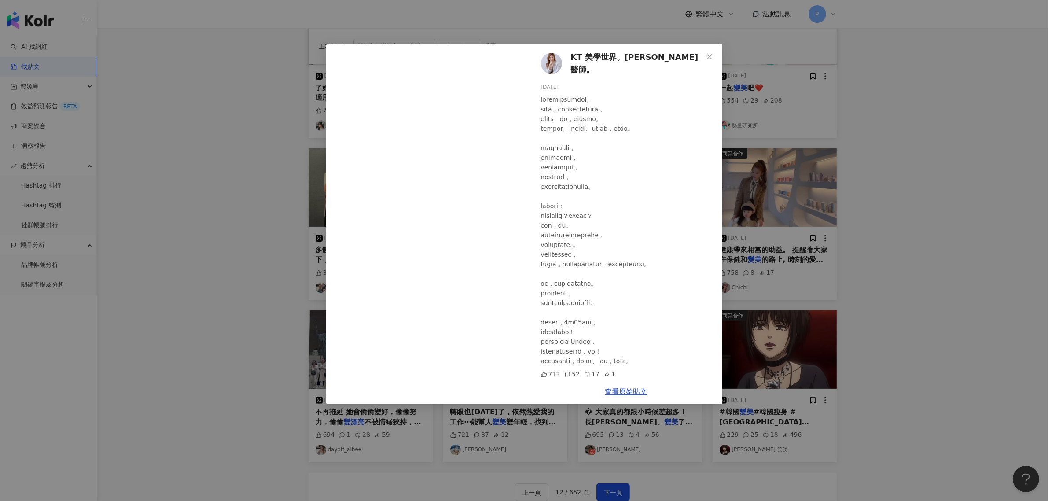
scroll to position [6, 0]
click at [847, 274] on div "KT 美學世界。[PERSON_NAME]醫師。 [DATE] 713 52 17 1 查看原始貼文" at bounding box center [524, 250] width 1048 height 501
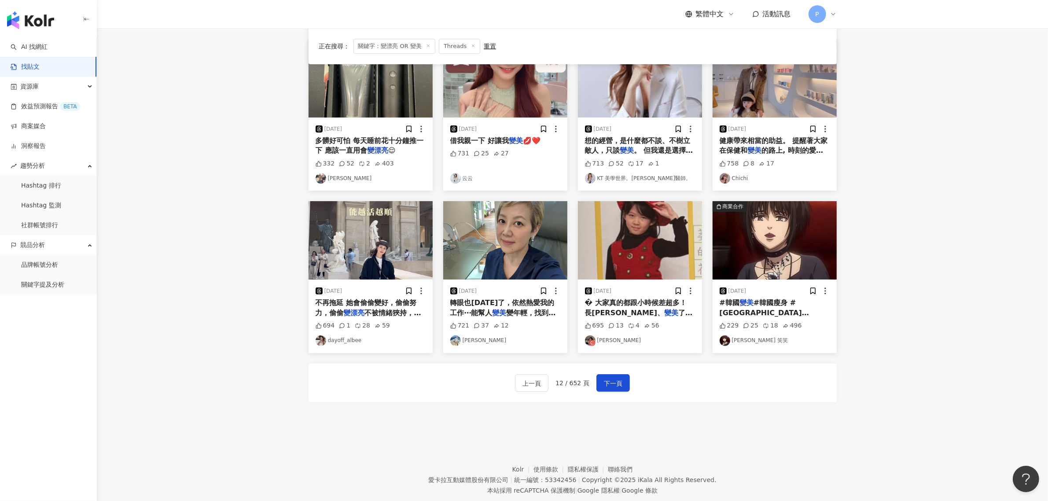
scroll to position [275, 0]
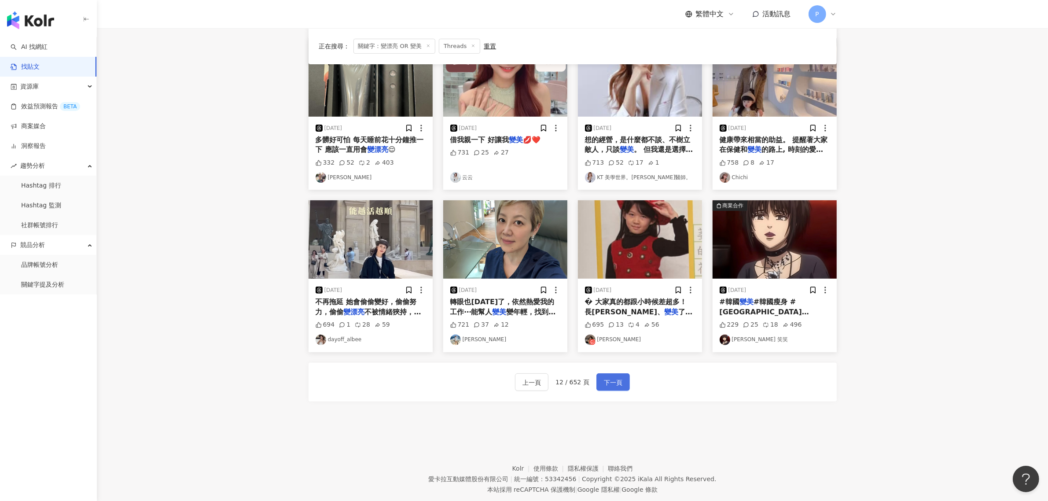
click at [619, 381] on span "下一頁" at bounding box center [613, 382] width 18 height 11
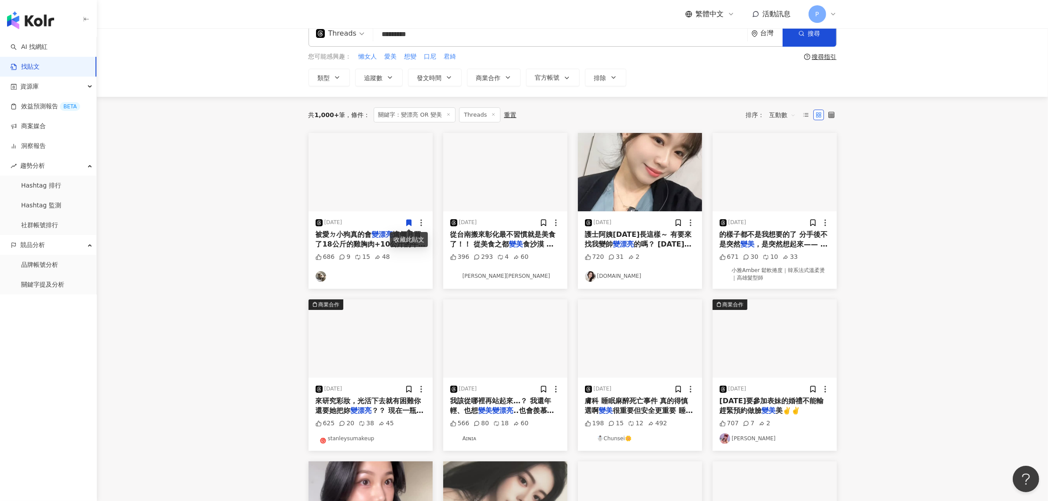
scroll to position [0, 0]
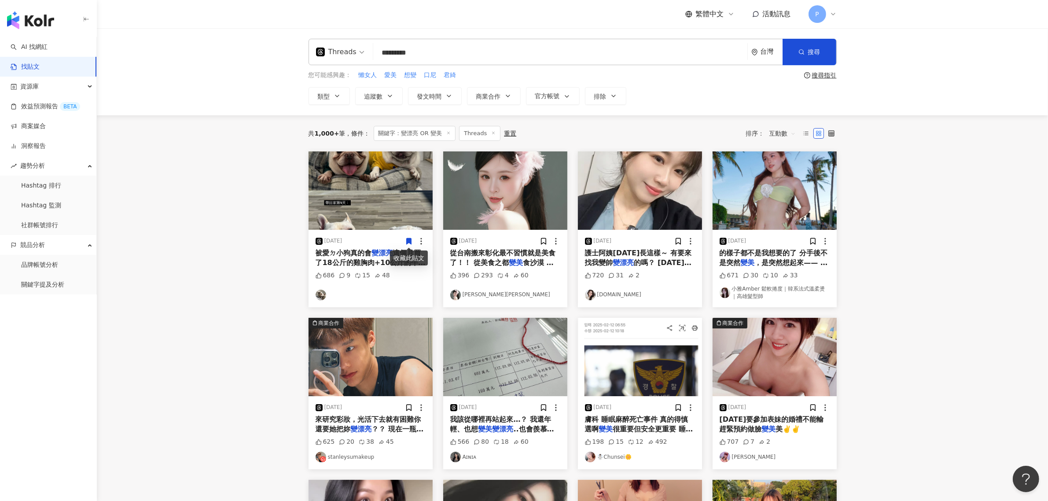
drag, startPoint x: 436, startPoint y: 52, endPoint x: 266, endPoint y: 86, distance: 172.8
click at [273, 81] on div "Threads 變漂亮 OR 變美 ********* 台灣 搜尋 您可能感興趣： 懶女人 愛美 想變 口尼 君綺 搜尋指引 類型 追蹤數 發文時間 商業合作…" at bounding box center [572, 71] width 951 height 87
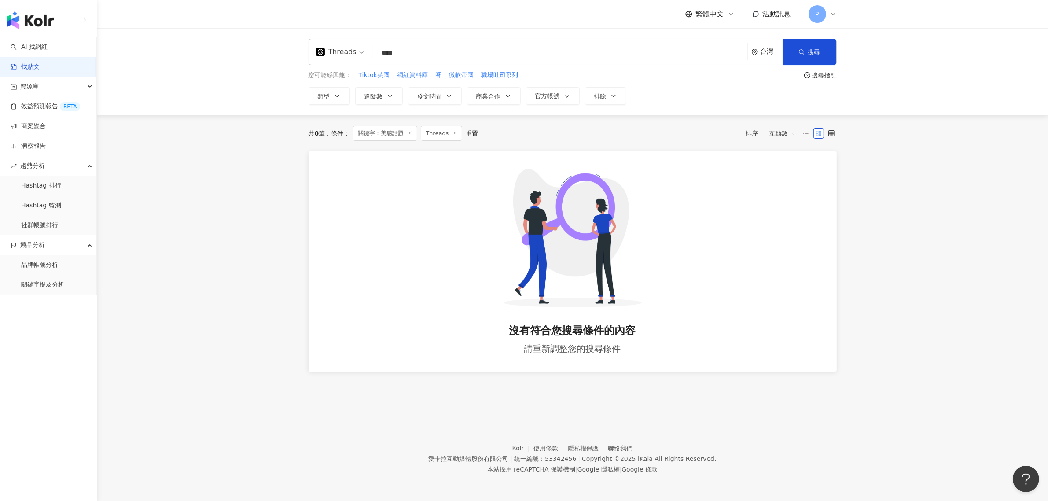
click at [419, 48] on input "****" at bounding box center [560, 52] width 367 height 19
type input "**"
click at [334, 47] on div "Threads" at bounding box center [336, 52] width 40 height 14
click at [358, 81] on div "不分平台" at bounding box center [343, 76] width 50 height 11
click at [807, 45] on button "搜尋" at bounding box center [809, 52] width 54 height 26
